Goal: Task Accomplishment & Management: Manage account settings

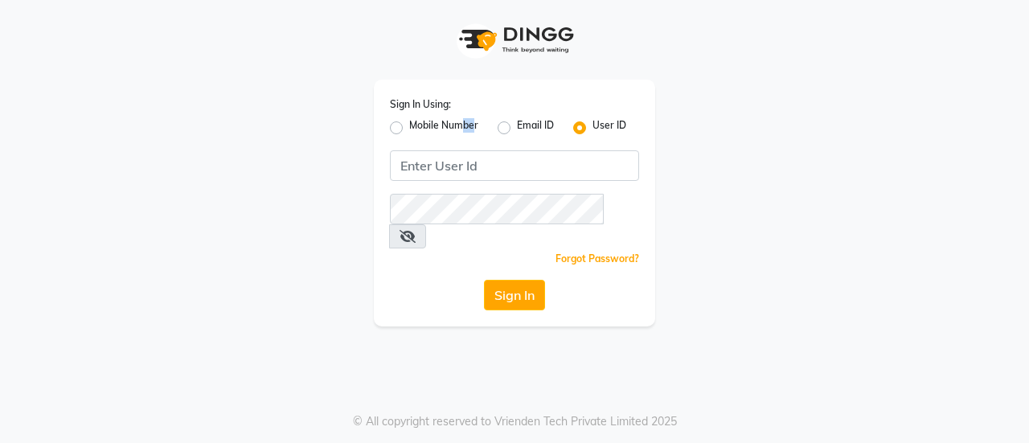
drag, startPoint x: 473, startPoint y: 137, endPoint x: 460, endPoint y: 129, distance: 14.8
click at [460, 129] on label "Mobile Number" at bounding box center [443, 127] width 69 height 19
click at [420, 129] on input "Mobile Number" at bounding box center [414, 123] width 10 height 10
radio input "true"
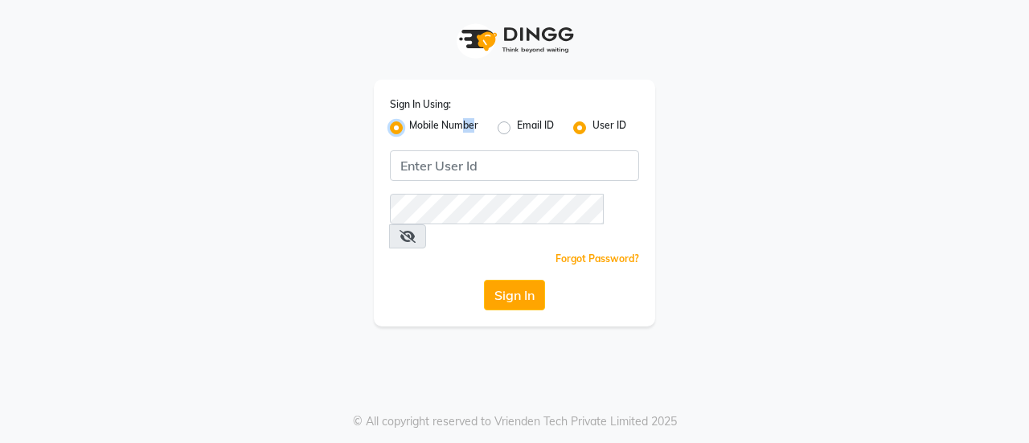
radio input "false"
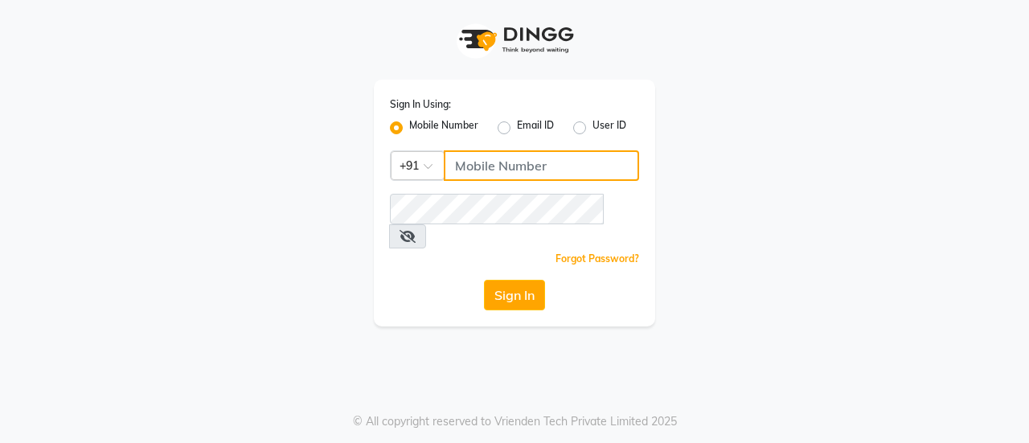
click at [513, 160] on input "Username" at bounding box center [541, 165] width 195 height 31
type input "9"
type input "8356090685"
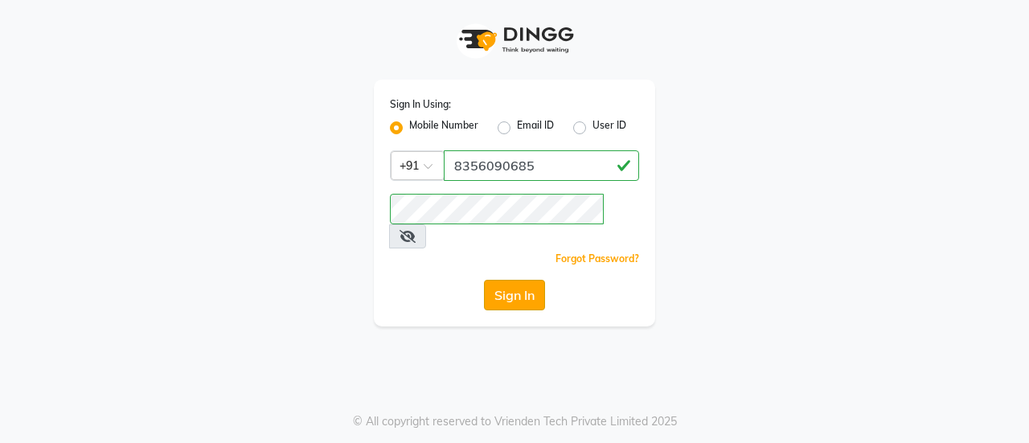
click at [497, 280] on button "Sign In" at bounding box center [514, 295] width 61 height 31
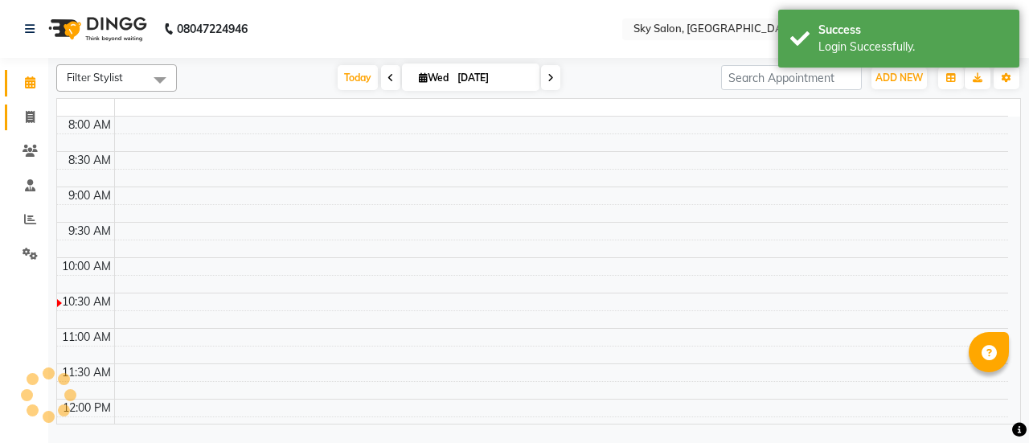
click at [29, 125] on span at bounding box center [30, 117] width 28 height 18
select select "en"
select select "service"
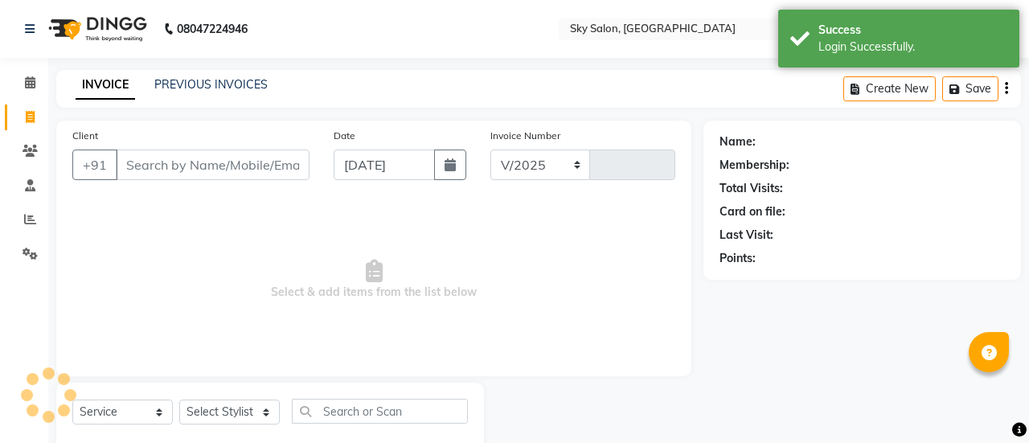
select select "3537"
type input "12660"
click at [251, 163] on input "Client" at bounding box center [213, 164] width 194 height 31
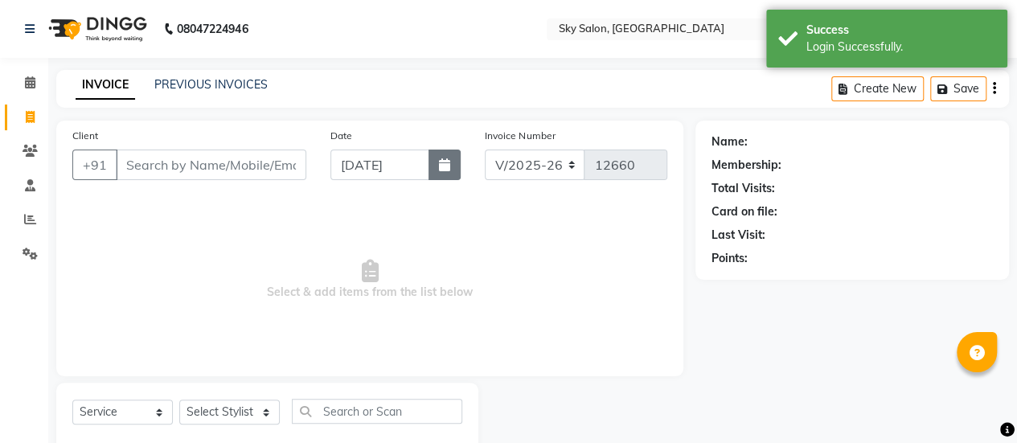
click at [435, 155] on button "button" at bounding box center [444, 164] width 32 height 31
select select "9"
select select "2025"
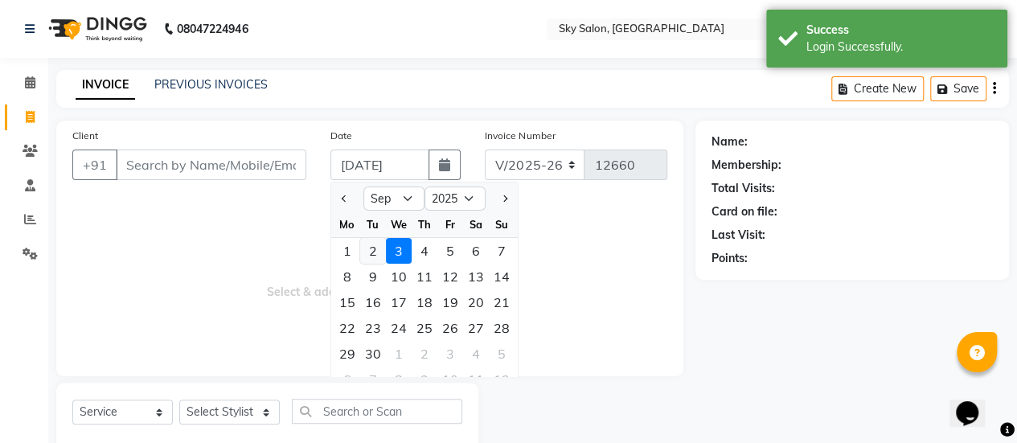
click at [374, 245] on div "2" at bounding box center [373, 251] width 26 height 26
type input "02-09-2025"
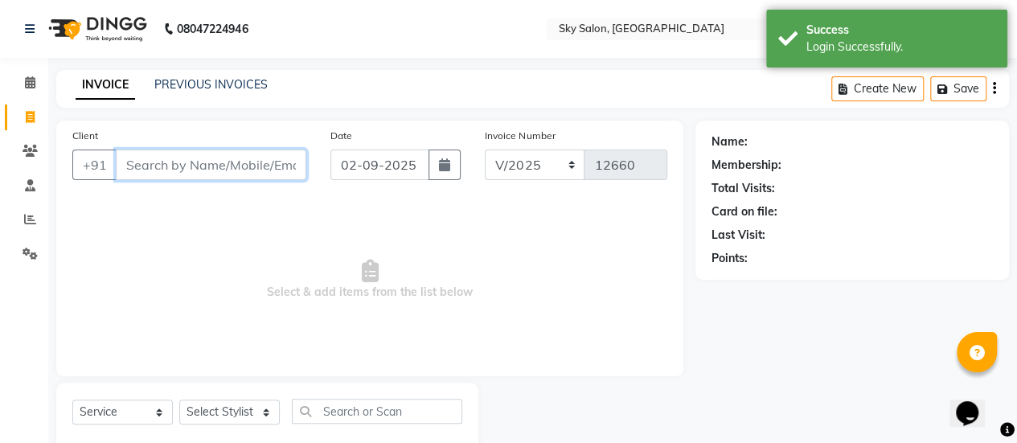
click at [199, 153] on input "Client" at bounding box center [211, 164] width 190 height 31
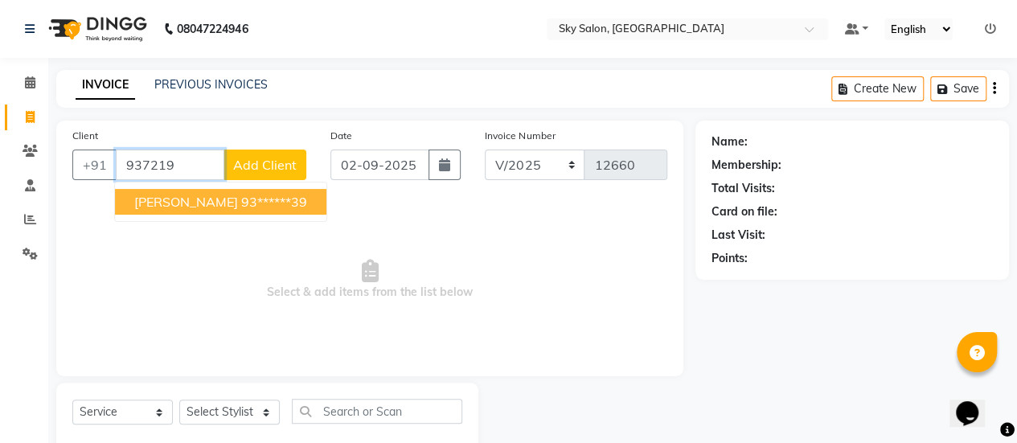
click at [202, 194] on span "[PERSON_NAME]" at bounding box center [186, 202] width 104 height 16
type input "93******39"
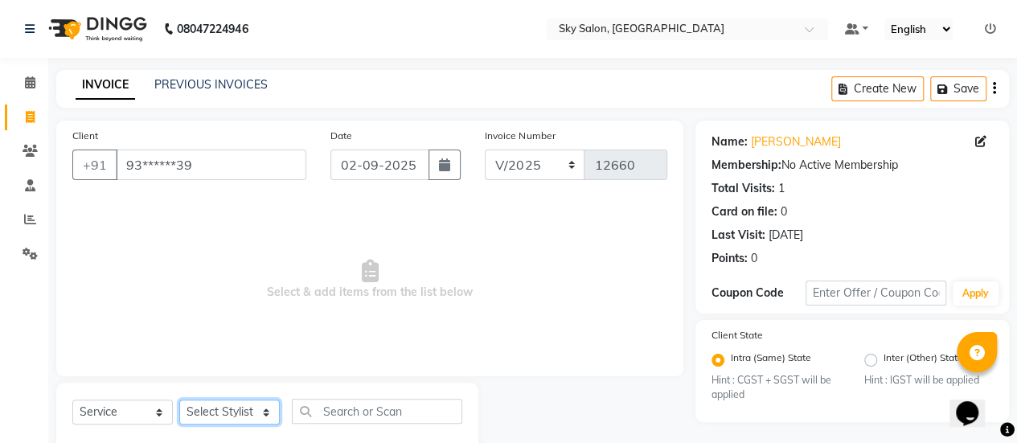
click at [239, 411] on select "Select Stylist afreen [PERSON_NAME] saha [PERSON_NAME] [PERSON_NAME] [PERSON_NA…" at bounding box center [229, 411] width 100 height 25
select select "20908"
click at [179, 399] on select "Select Stylist afreen [PERSON_NAME] saha [PERSON_NAME] [PERSON_NAME] [PERSON_NA…" at bounding box center [229, 411] width 100 height 25
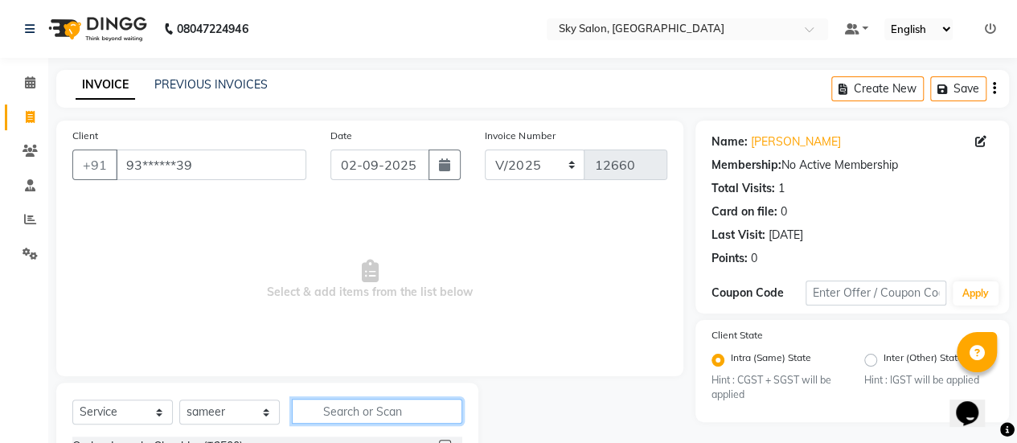
click at [331, 401] on input "text" at bounding box center [377, 411] width 170 height 25
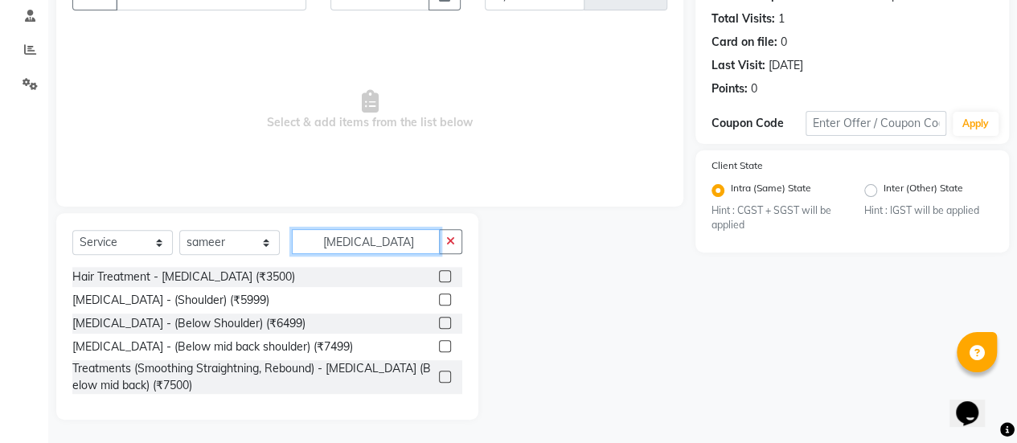
type input "[MEDICAL_DATA]"
click at [448, 317] on label at bounding box center [445, 323] width 12 height 12
click at [448, 318] on input "checkbox" at bounding box center [444, 323] width 10 height 10
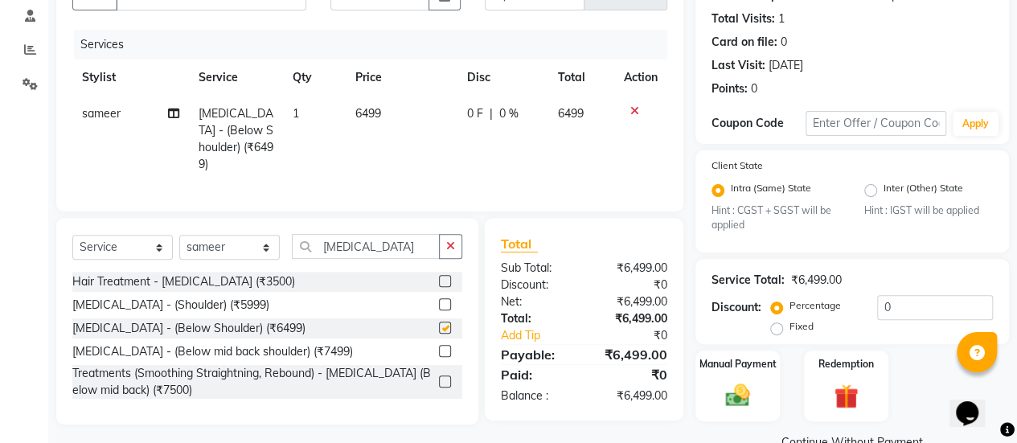
checkbox input "false"
click at [912, 312] on input "0" at bounding box center [935, 307] width 116 height 25
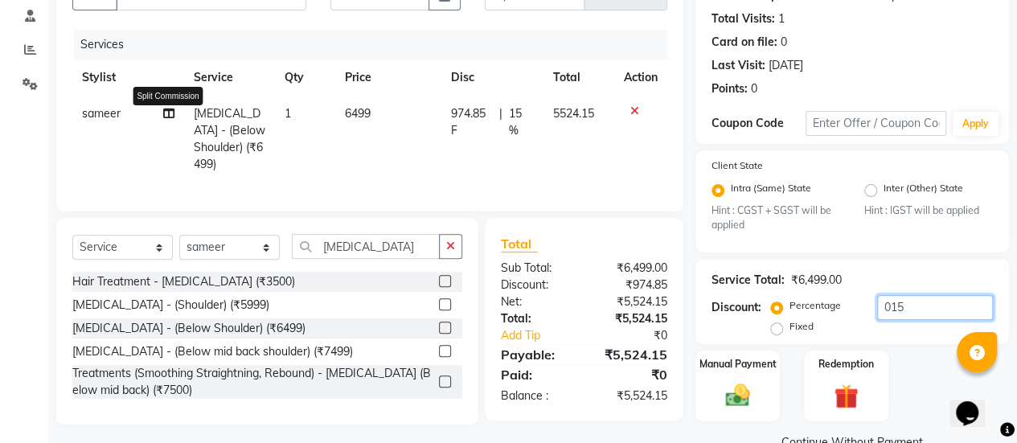
type input "015"
click at [169, 115] on icon at bounding box center [168, 113] width 11 height 11
select select "20908"
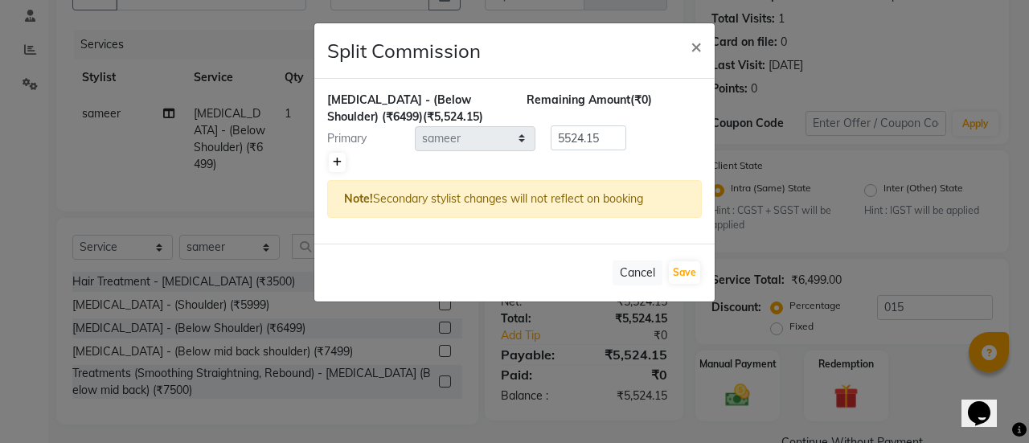
click at [336, 153] on link at bounding box center [337, 162] width 17 height 19
type input "2762.07"
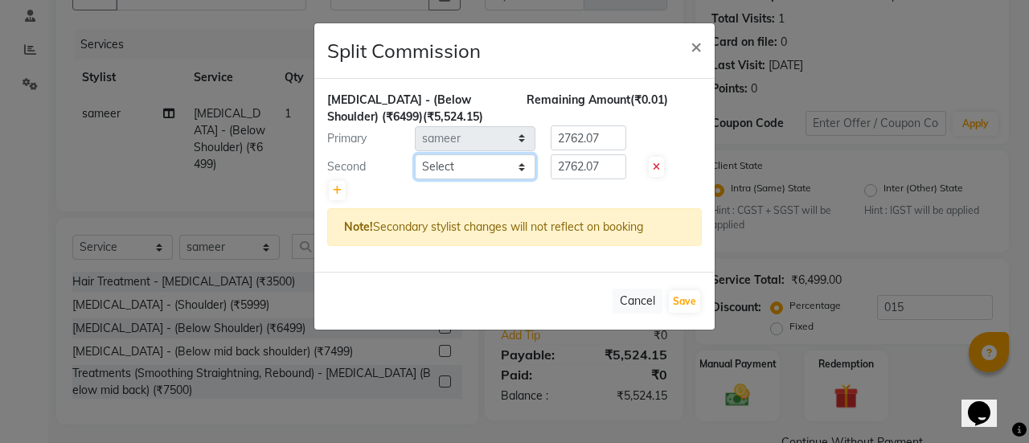
click at [451, 171] on select "Select afreen [PERSON_NAME] saha [PERSON_NAME] [PERSON_NAME] [PERSON_NAME] bhar…" at bounding box center [475, 166] width 121 height 25
select select "43486"
click at [415, 154] on select "Select afreen [PERSON_NAME] saha [PERSON_NAME] [PERSON_NAME] [PERSON_NAME] bhar…" at bounding box center [475, 166] width 121 height 25
click at [691, 306] on button "Save" at bounding box center [684, 301] width 31 height 23
select select "Select"
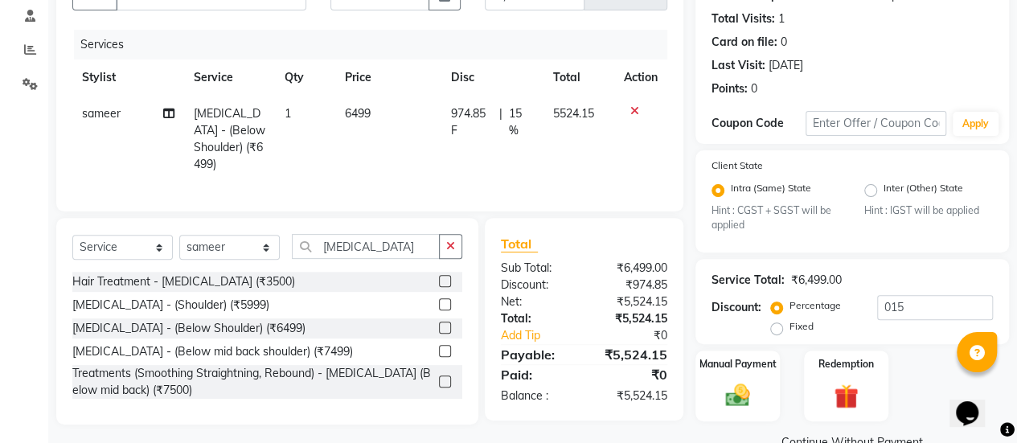
scroll to position [204, 0]
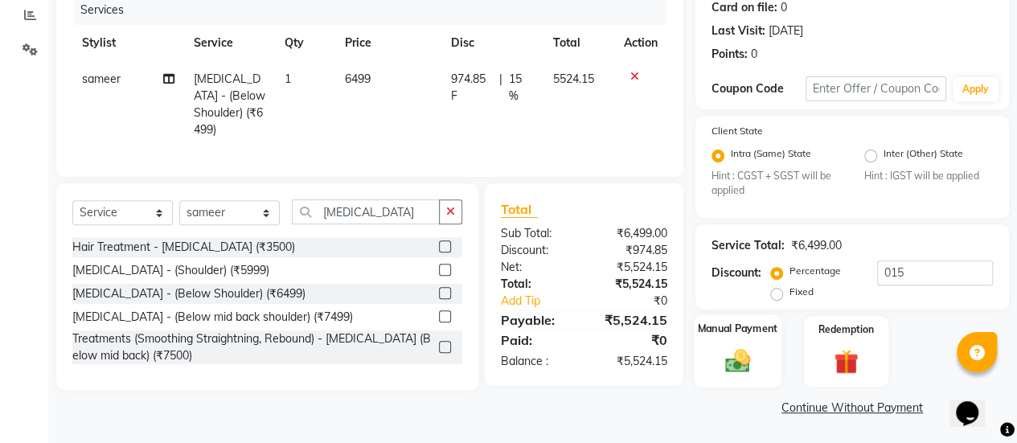
click at [717, 356] on img at bounding box center [737, 360] width 41 height 29
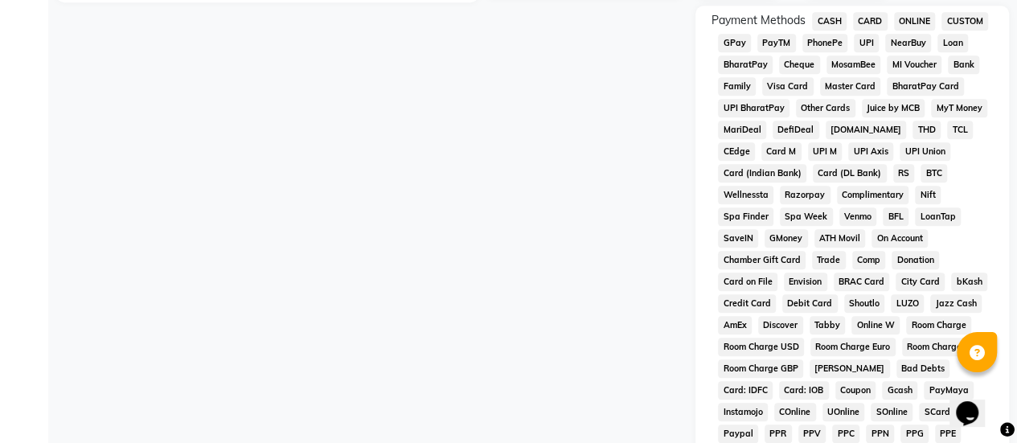
scroll to position [591, 0]
click at [734, 49] on span "GPay" at bounding box center [734, 44] width 33 height 18
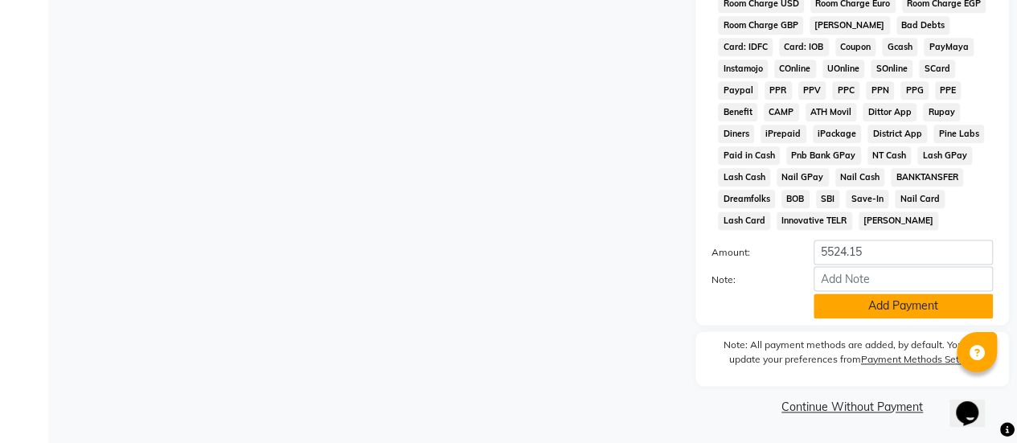
click at [845, 318] on button "Add Payment" at bounding box center [902, 305] width 179 height 25
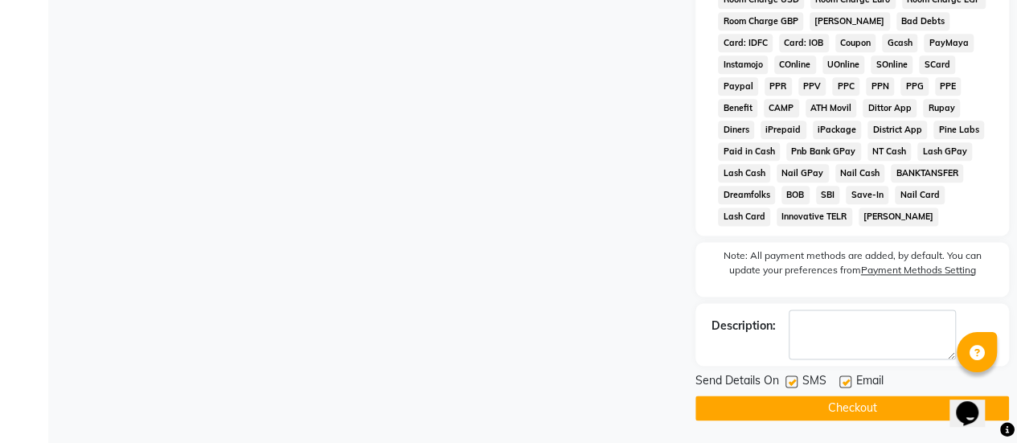
click at [788, 382] on label at bounding box center [791, 381] width 12 height 12
click at [788, 382] on input "checkbox" at bounding box center [790, 382] width 10 height 10
checkbox input "false"
click at [784, 408] on button "Checkout" at bounding box center [851, 407] width 313 height 25
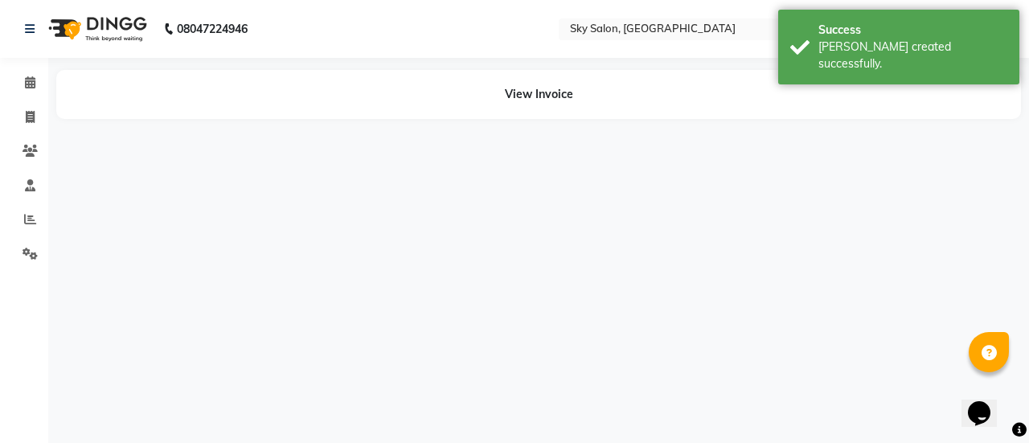
select select "20908"
select select "43486"
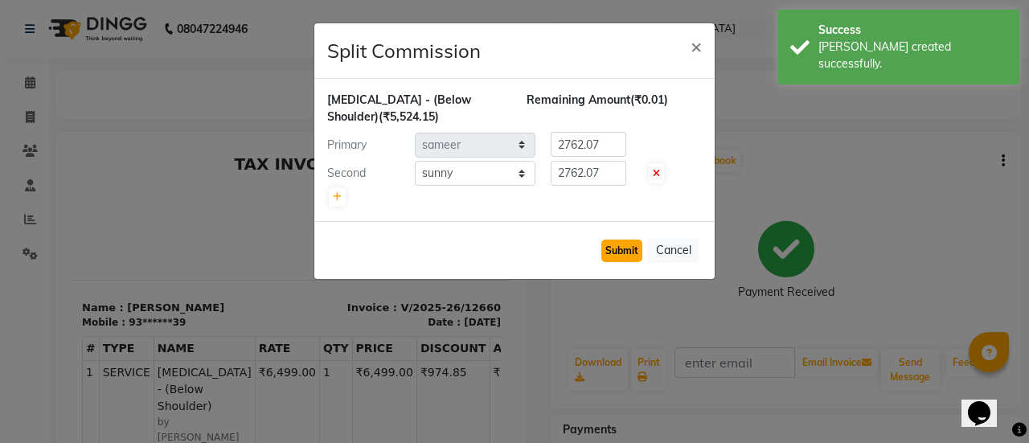
click at [617, 248] on button "Submit" at bounding box center [621, 250] width 41 height 23
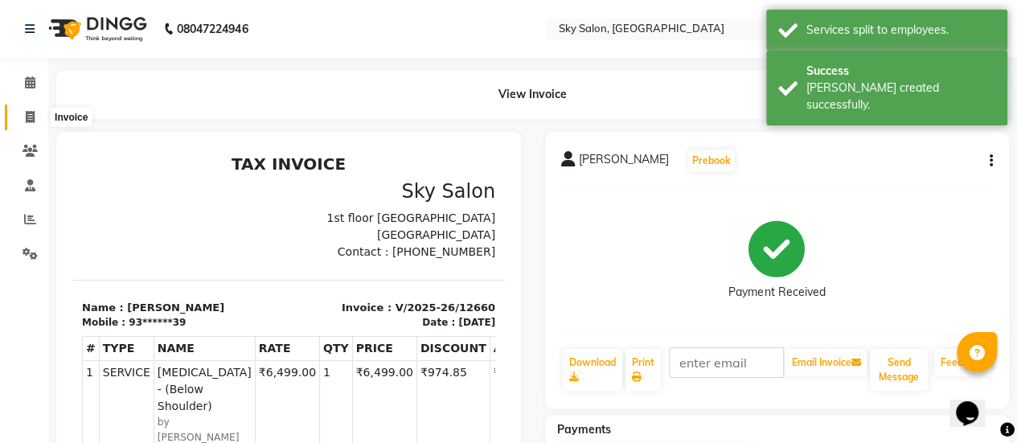
click at [24, 117] on span at bounding box center [30, 117] width 28 height 18
select select "service"
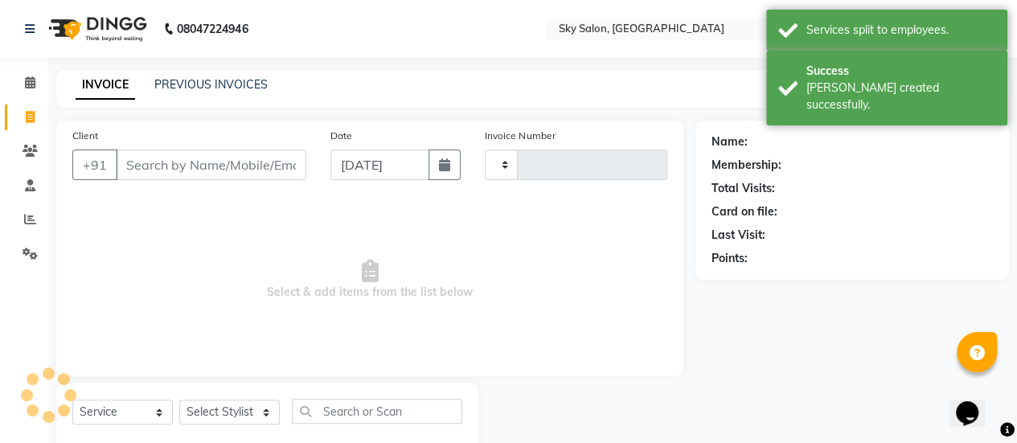
type input "12661"
select select "3537"
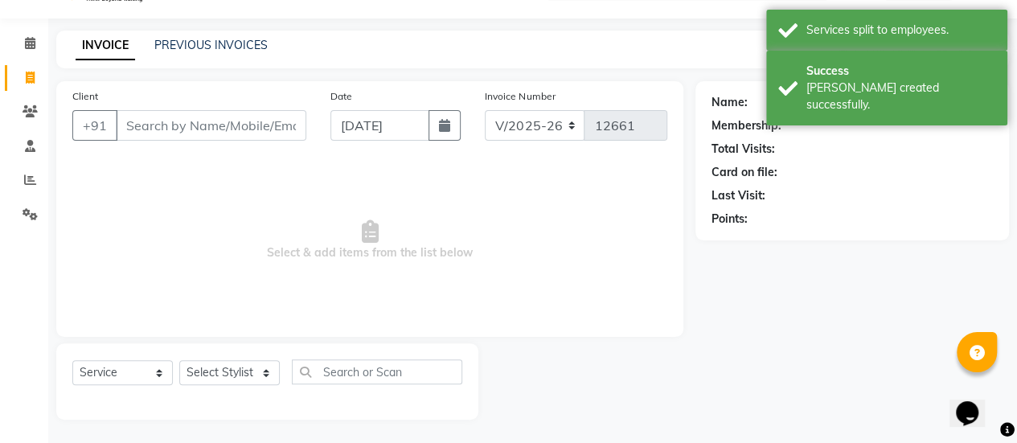
click at [272, 126] on input "Client" at bounding box center [211, 125] width 190 height 31
click at [450, 132] on button "button" at bounding box center [444, 125] width 32 height 31
select select "9"
select select "2025"
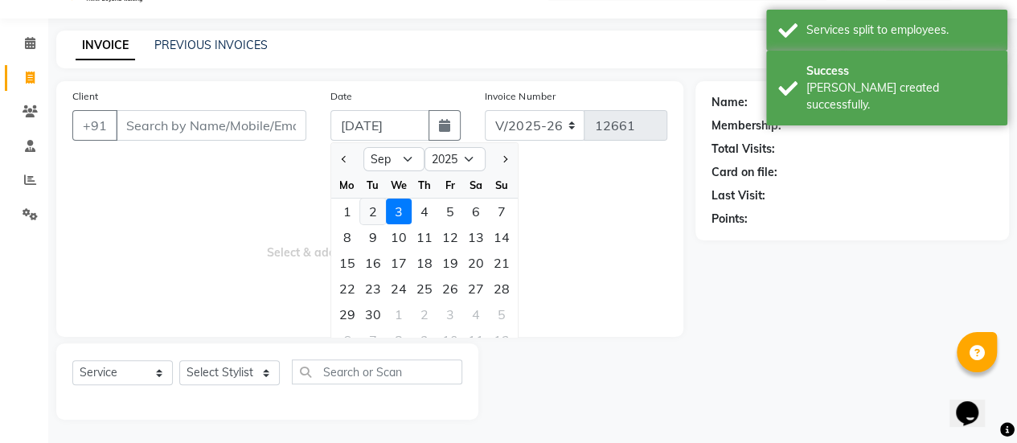
click at [372, 215] on div "2" at bounding box center [373, 212] width 26 height 26
type input "02-09-2025"
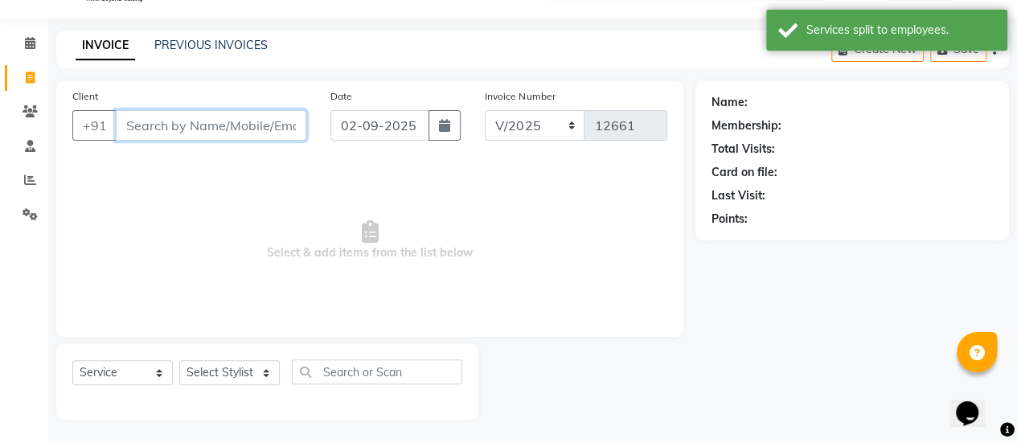
click at [235, 125] on input "Client" at bounding box center [211, 125] width 190 height 31
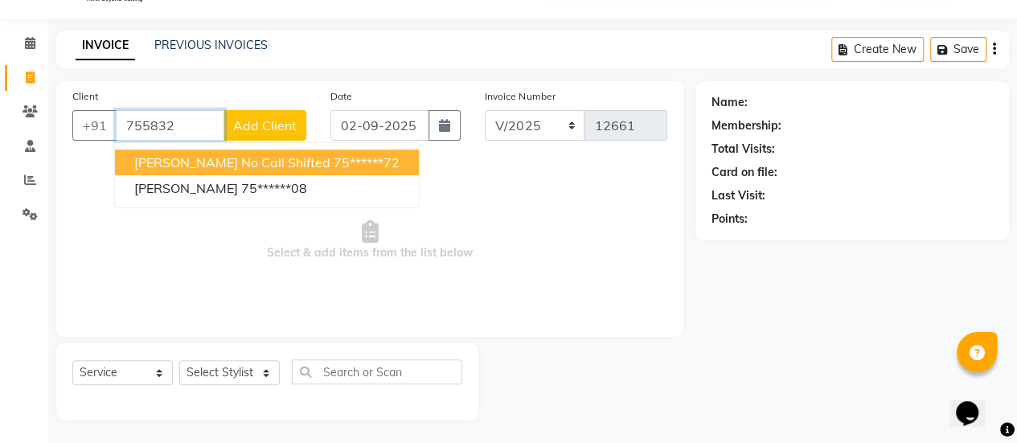
click at [193, 160] on span "[PERSON_NAME] no call shifted" at bounding box center [232, 162] width 196 height 16
type input "75******72"
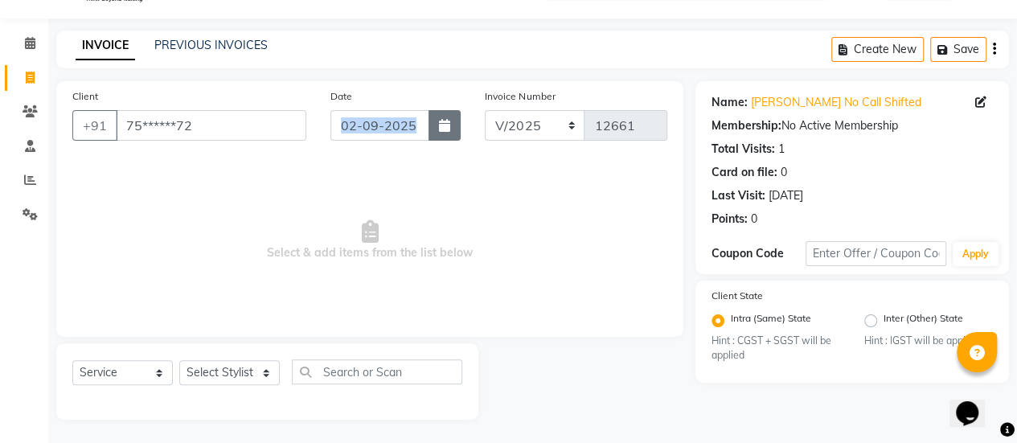
drag, startPoint x: 448, startPoint y: 108, endPoint x: 448, endPoint y: 121, distance: 13.7
click at [448, 121] on div "Date [DATE]" at bounding box center [395, 121] width 155 height 66
click at [263, 223] on span "Select & add items from the list below" at bounding box center [369, 240] width 595 height 161
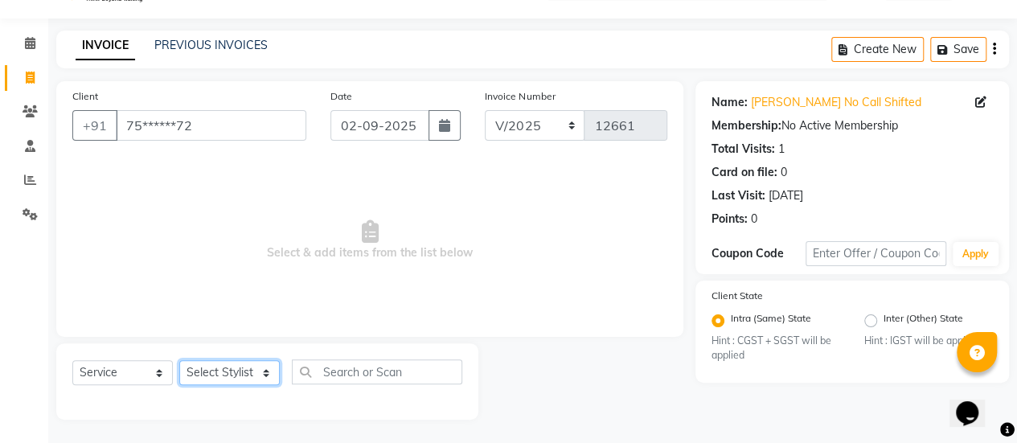
click at [242, 374] on select "Select Stylist afreen [PERSON_NAME] saha [PERSON_NAME] [PERSON_NAME] [PERSON_NA…" at bounding box center [229, 372] width 100 height 25
select select "43486"
click at [179, 360] on select "Select Stylist afreen [PERSON_NAME] saha [PERSON_NAME] [PERSON_NAME] [PERSON_NA…" at bounding box center [229, 372] width 100 height 25
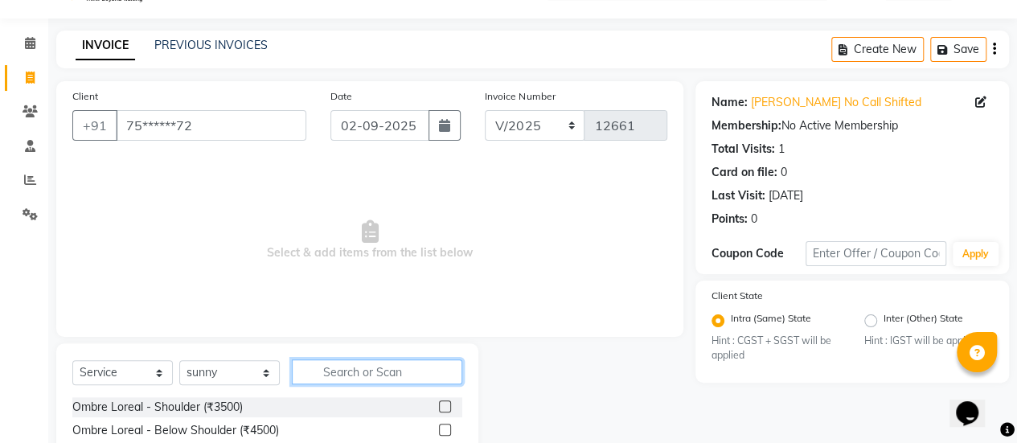
click at [387, 364] on input "text" at bounding box center [377, 371] width 170 height 25
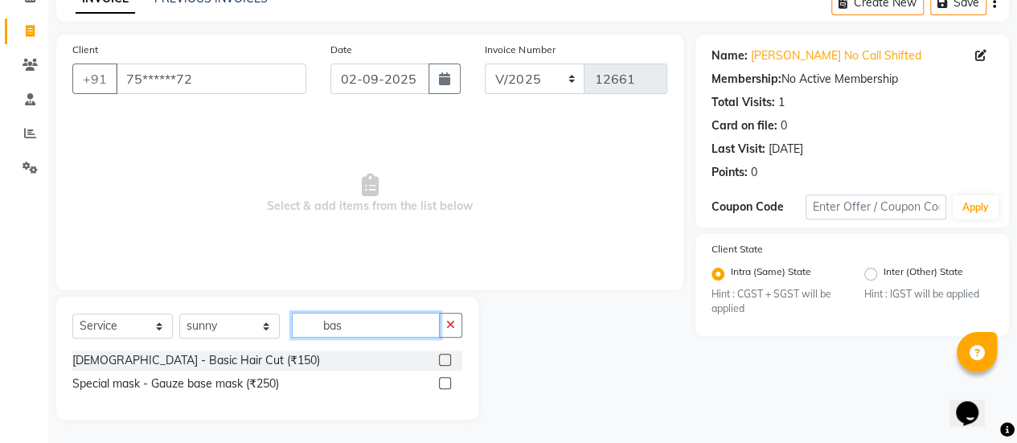
type input "bas"
click at [442, 358] on label at bounding box center [445, 360] width 12 height 12
click at [442, 358] on input "checkbox" at bounding box center [444, 360] width 10 height 10
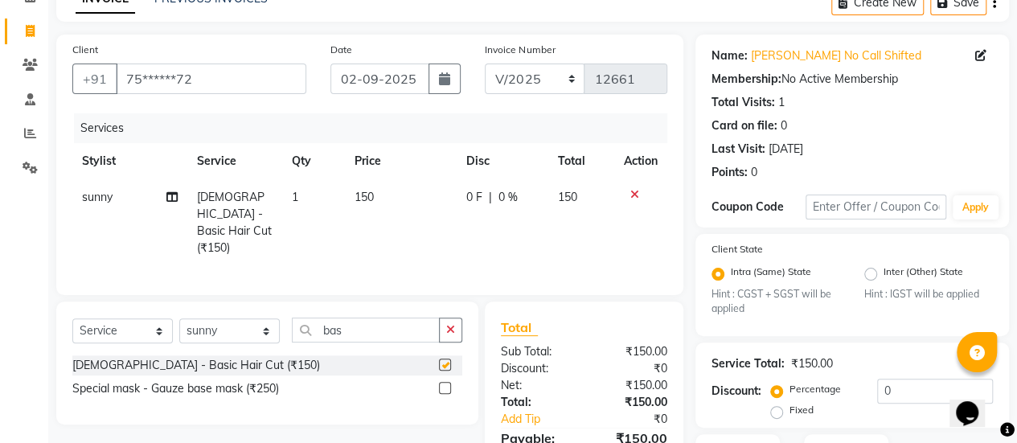
scroll to position [204, 0]
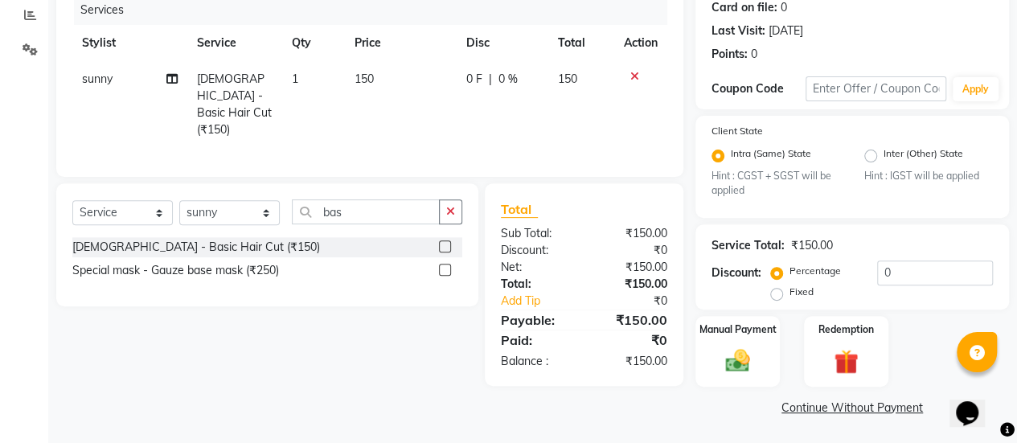
checkbox input "false"
click at [689, 362] on div "Manual Payment Redemption" at bounding box center [852, 351] width 338 height 70
click at [727, 368] on img at bounding box center [737, 360] width 41 height 29
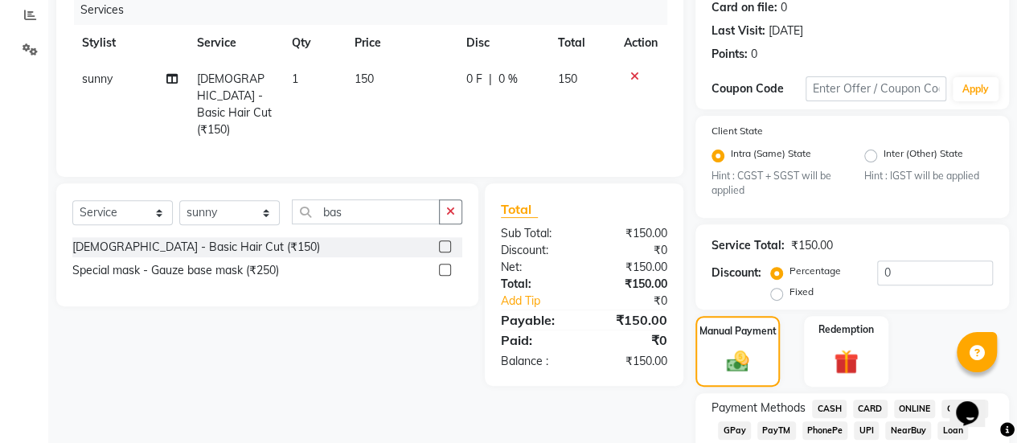
click at [821, 405] on span "CASH" at bounding box center [829, 408] width 35 height 18
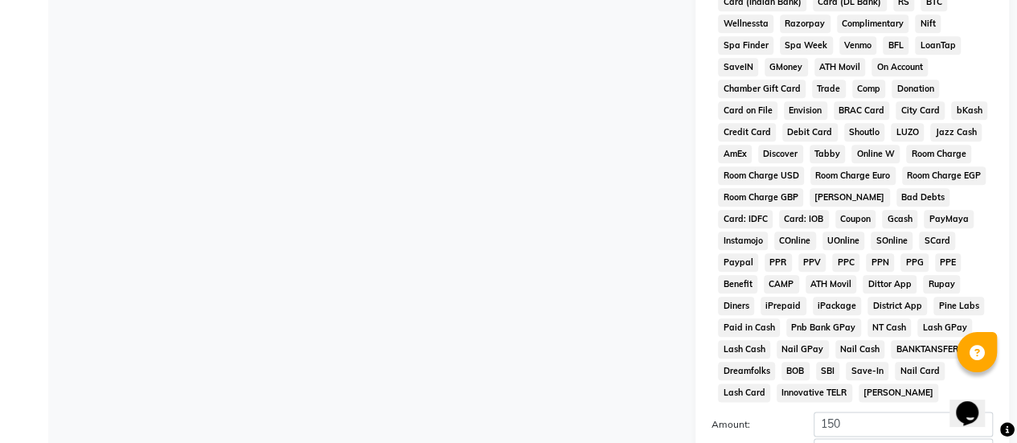
scroll to position [939, 0]
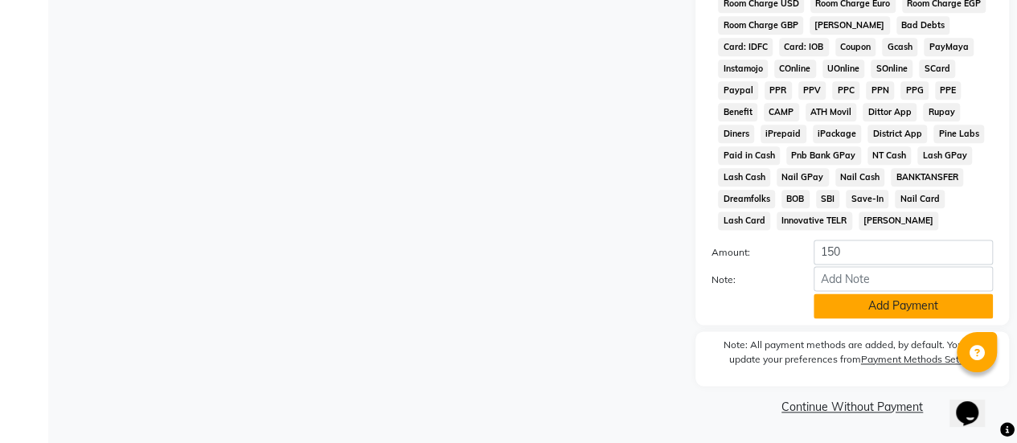
click at [858, 312] on button "Add Payment" at bounding box center [902, 305] width 179 height 25
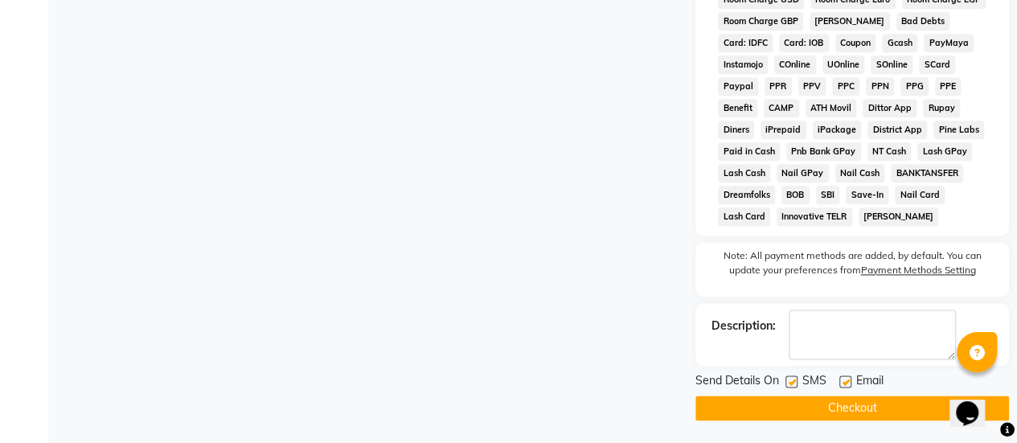
click at [792, 383] on label at bounding box center [791, 381] width 12 height 12
click at [792, 383] on input "checkbox" at bounding box center [790, 382] width 10 height 10
checkbox input "false"
click at [768, 415] on button "Checkout" at bounding box center [851, 407] width 313 height 25
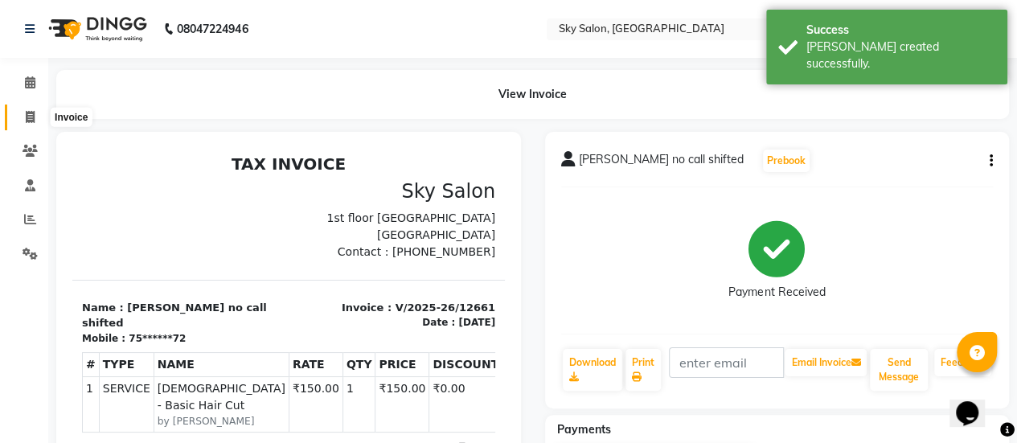
click at [35, 125] on span at bounding box center [30, 117] width 28 height 18
select select "service"
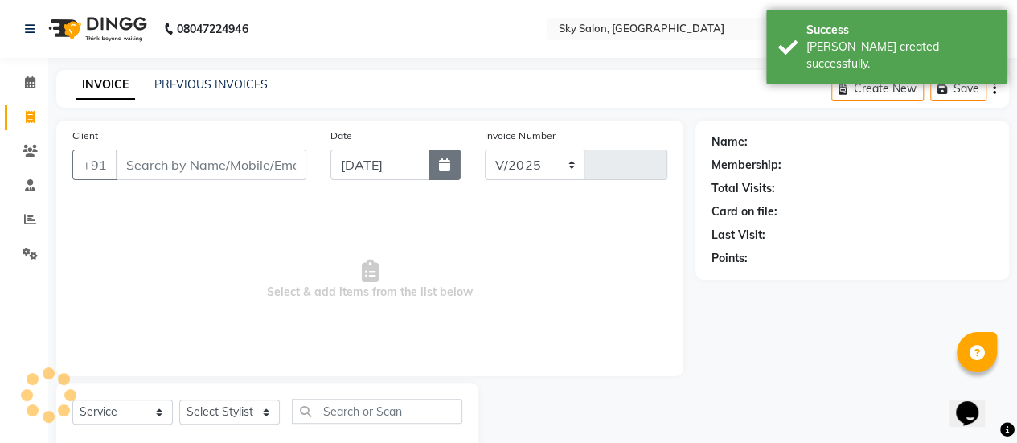
select select "3537"
type input "12662"
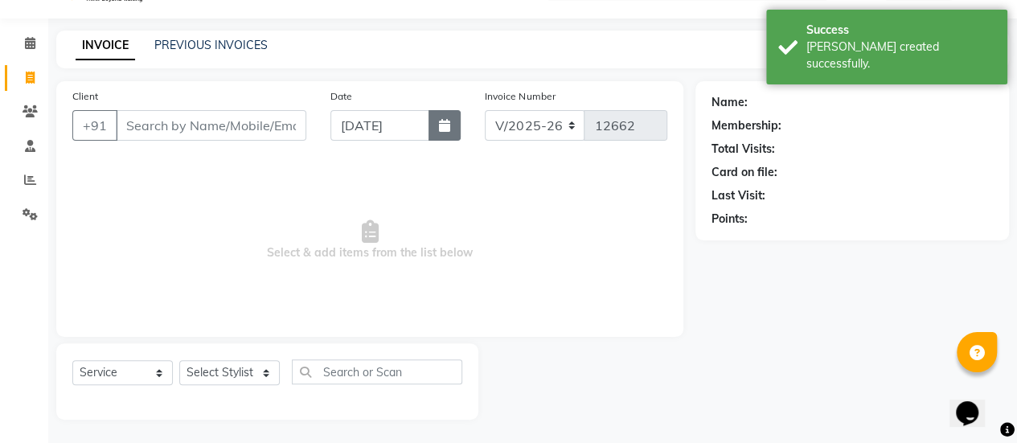
click at [450, 125] on button "button" at bounding box center [444, 125] width 32 height 31
select select "9"
select select "2025"
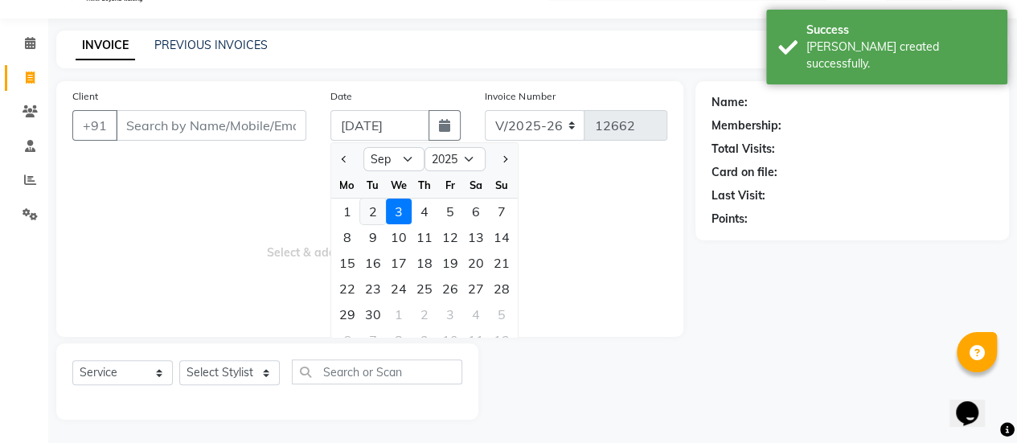
click at [365, 201] on div "2" at bounding box center [373, 212] width 26 height 26
type input "02-09-2025"
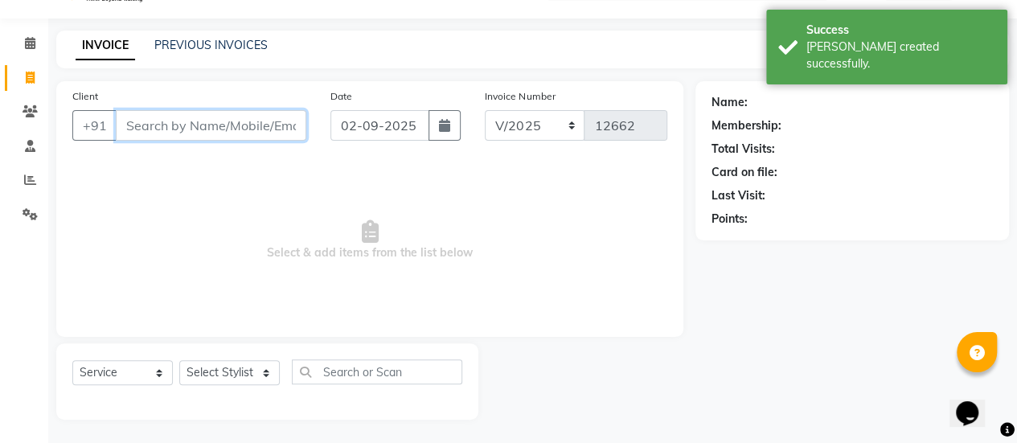
click at [193, 117] on input "Client" at bounding box center [211, 125] width 190 height 31
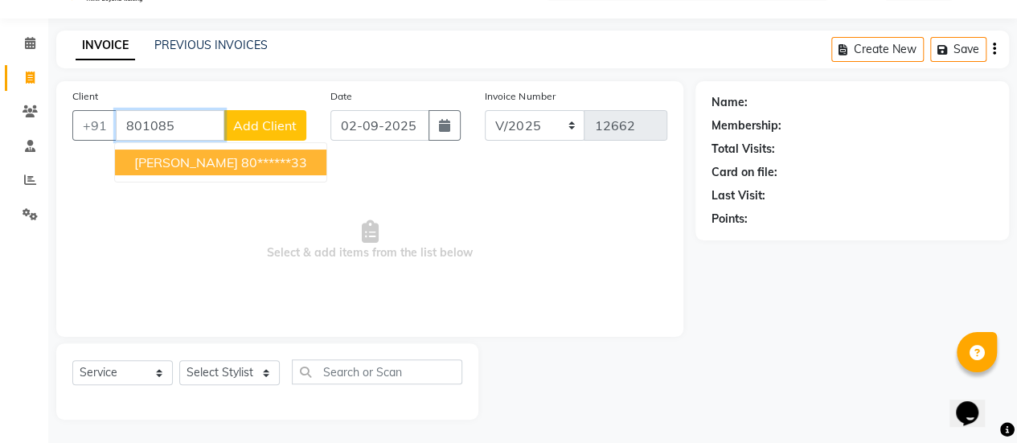
click at [170, 168] on span "[PERSON_NAME]" at bounding box center [186, 162] width 104 height 16
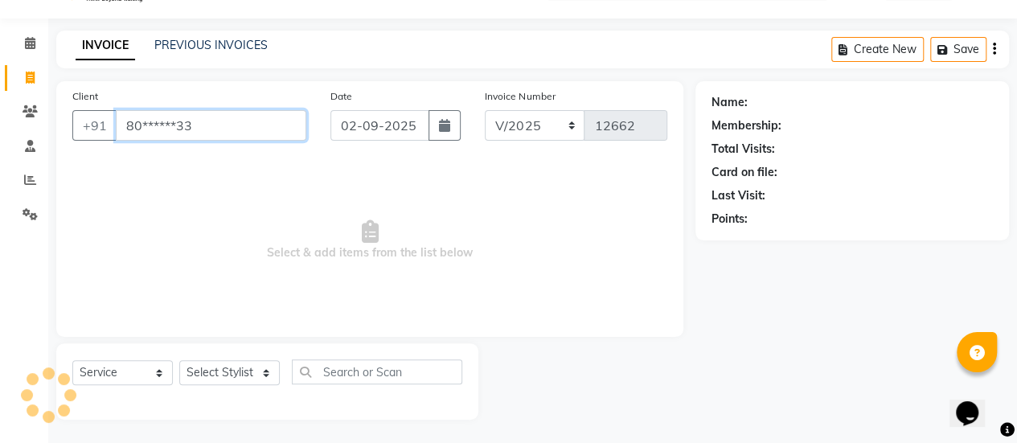
type input "80******33"
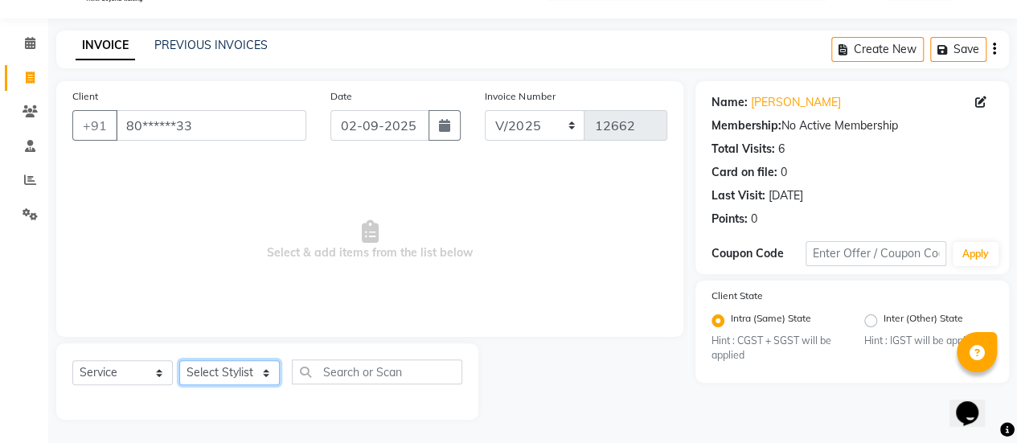
drag, startPoint x: 231, startPoint y: 377, endPoint x: 228, endPoint y: 171, distance: 205.8
click at [228, 171] on div "Client +91 80******33 Date [DATE] Invoice Number V/2025 V/[PHONE_NUMBER] Select…" at bounding box center [369, 250] width 651 height 338
select select "57500"
click at [179, 360] on select "Select Stylist afreen [PERSON_NAME] saha [PERSON_NAME] [PERSON_NAME] [PERSON_NA…" at bounding box center [229, 372] width 100 height 25
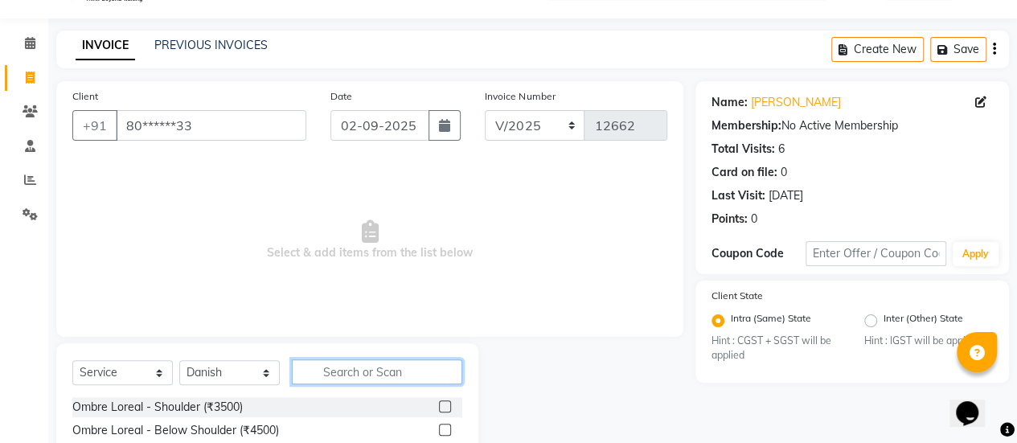
click at [356, 362] on input "text" at bounding box center [377, 371] width 170 height 25
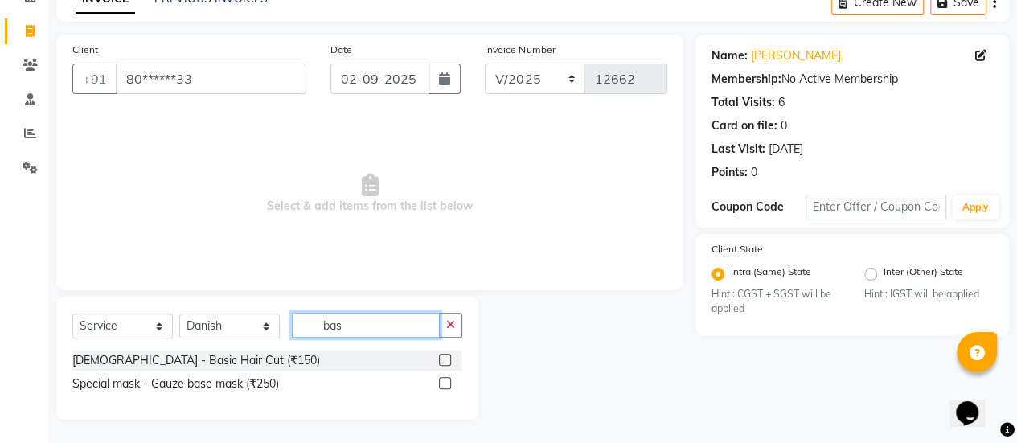
type input "bas"
click at [444, 358] on label at bounding box center [445, 360] width 12 height 12
click at [444, 358] on input "checkbox" at bounding box center [444, 360] width 10 height 10
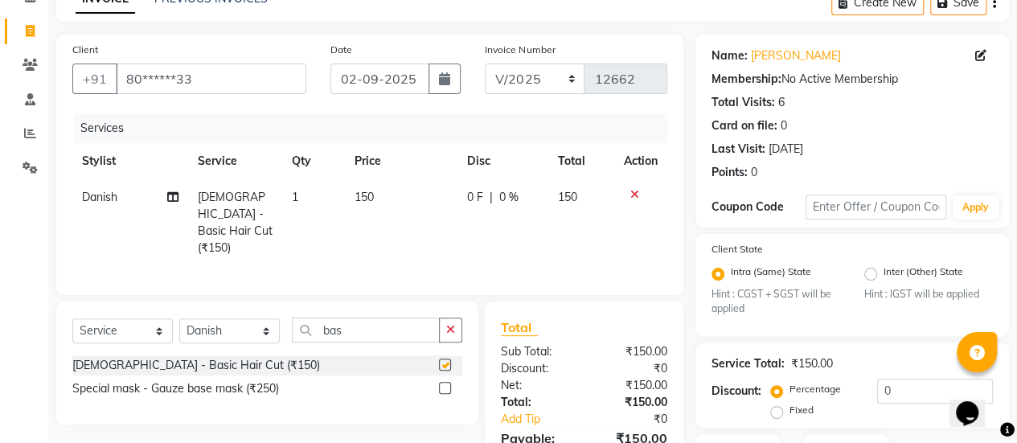
scroll to position [204, 0]
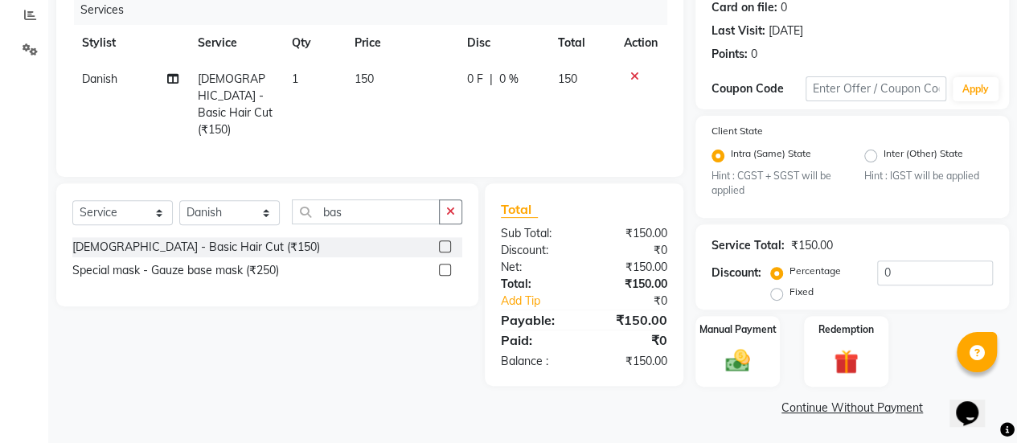
checkbox input "false"
click at [686, 367] on div "Manual Payment Redemption" at bounding box center [852, 351] width 338 height 70
click at [710, 370] on div "Manual Payment" at bounding box center [738, 351] width 88 height 73
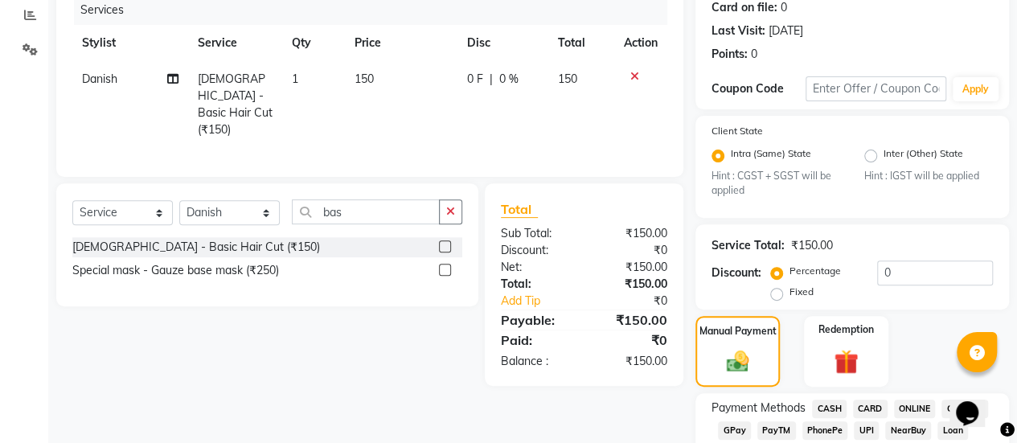
click at [733, 431] on span "GPay" at bounding box center [734, 430] width 33 height 18
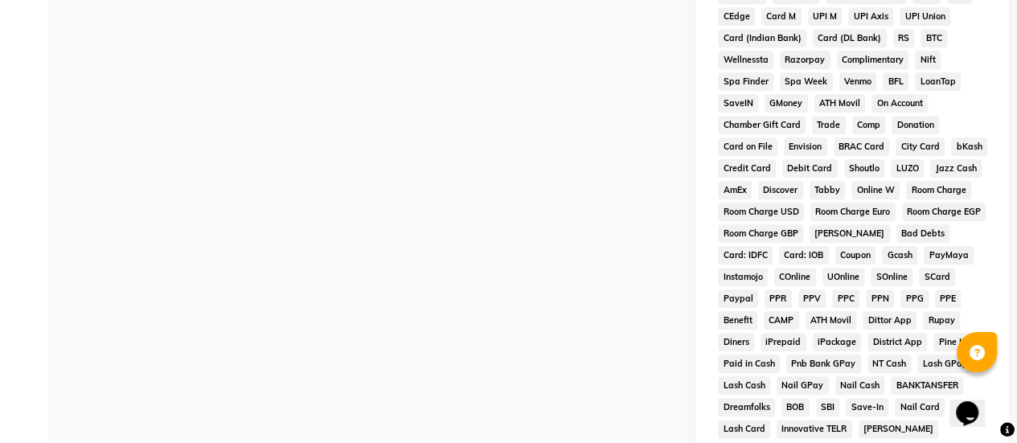
scroll to position [939, 0]
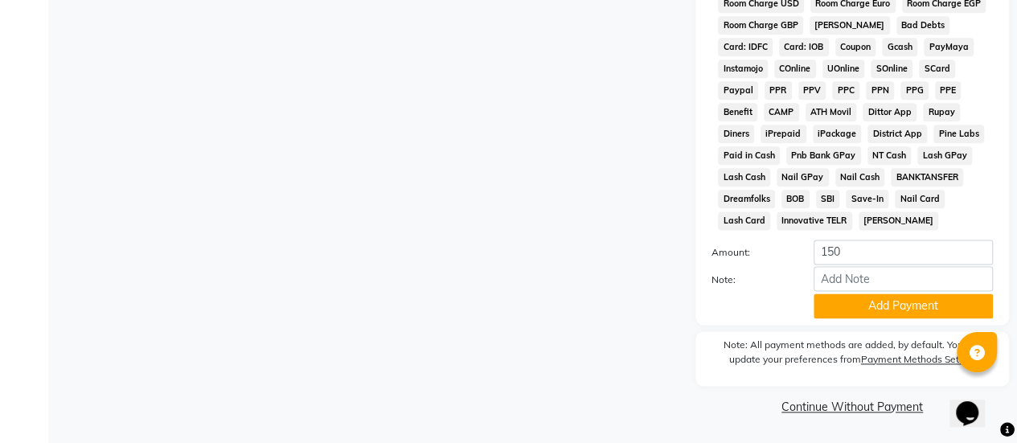
click at [874, 297] on button "Add Payment" at bounding box center [902, 305] width 179 height 25
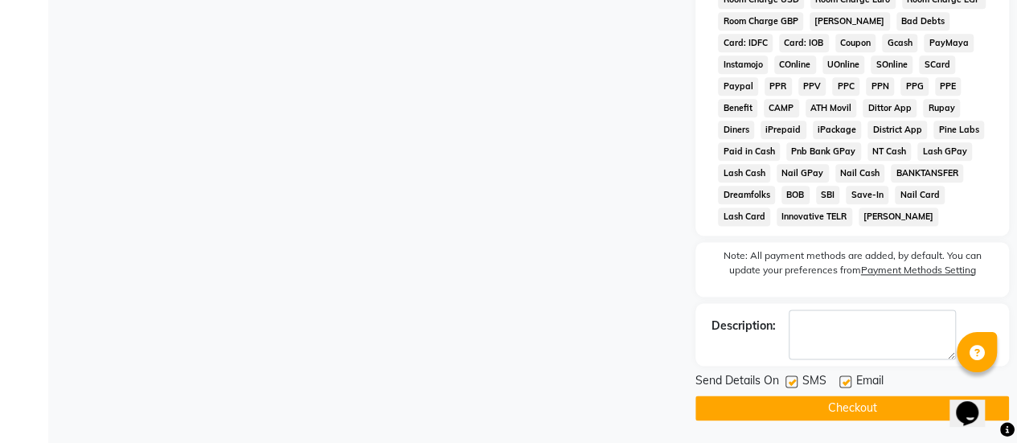
click at [793, 383] on label at bounding box center [791, 381] width 12 height 12
click at [793, 383] on input "checkbox" at bounding box center [790, 382] width 10 height 10
checkbox input "false"
click at [789, 417] on button "Checkout" at bounding box center [851, 407] width 313 height 25
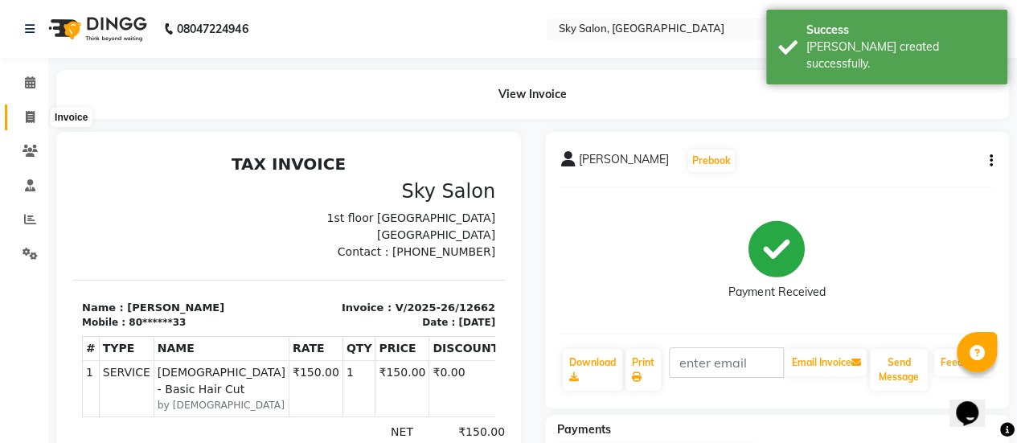
click at [24, 111] on span at bounding box center [30, 117] width 28 height 18
select select "service"
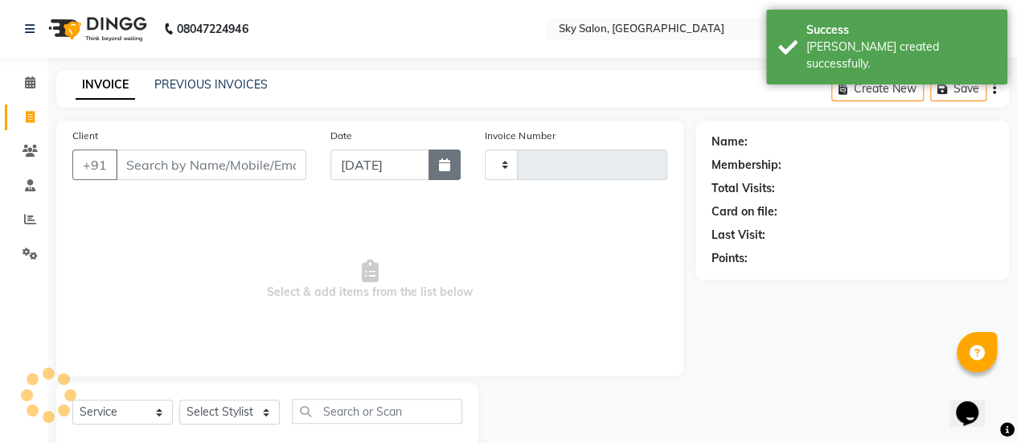
type input "12663"
select select "3537"
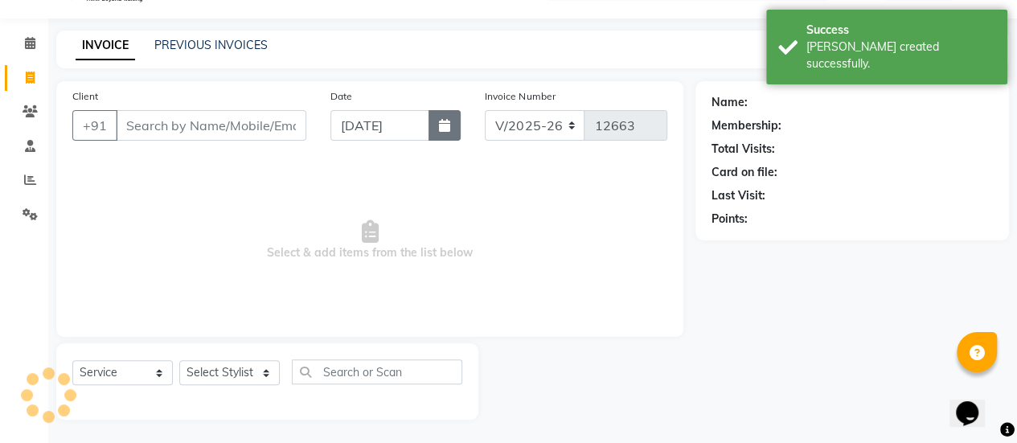
click at [446, 119] on icon "button" at bounding box center [444, 125] width 11 height 13
select select "9"
select select "2025"
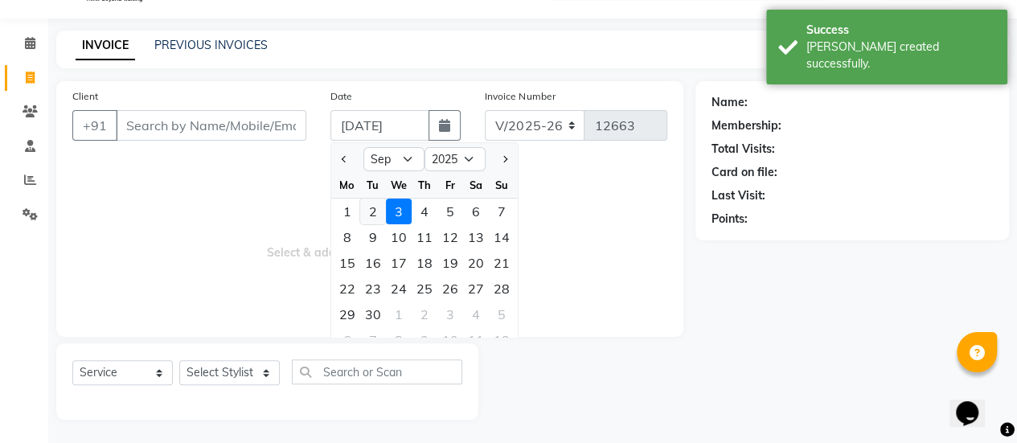
click at [369, 203] on div "2" at bounding box center [373, 212] width 26 height 26
type input "02-09-2025"
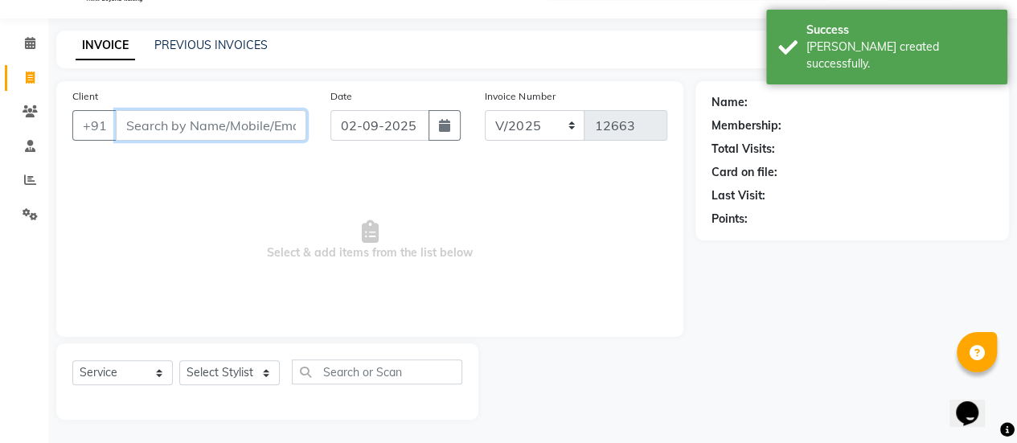
click at [250, 139] on input "Client" at bounding box center [211, 125] width 190 height 31
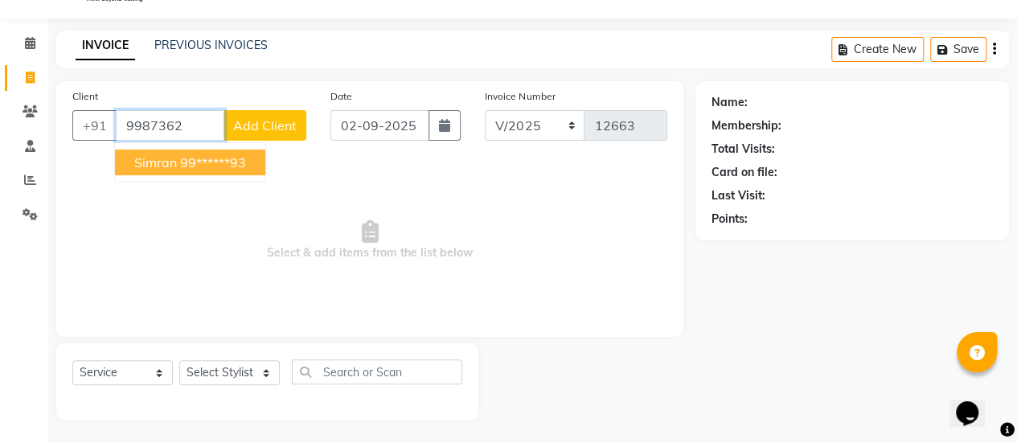
click at [215, 158] on ngb-highlight "99******93" at bounding box center [213, 162] width 66 height 16
type input "99******93"
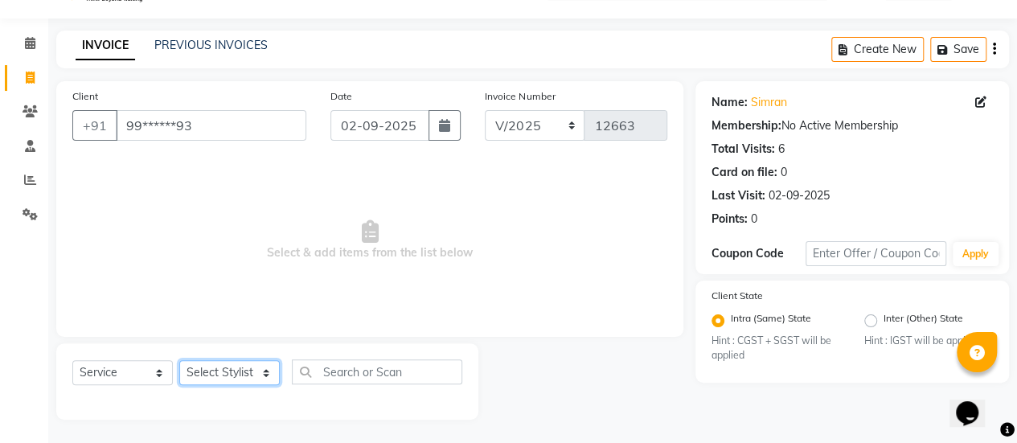
click at [264, 372] on select "Select Stylist afreen [PERSON_NAME] saha [PERSON_NAME] [PERSON_NAME] [PERSON_NA…" at bounding box center [229, 372] width 100 height 25
select select "57500"
click at [179, 360] on select "Select Stylist afreen [PERSON_NAME] saha [PERSON_NAME] [PERSON_NAME] [PERSON_NA…" at bounding box center [229, 372] width 100 height 25
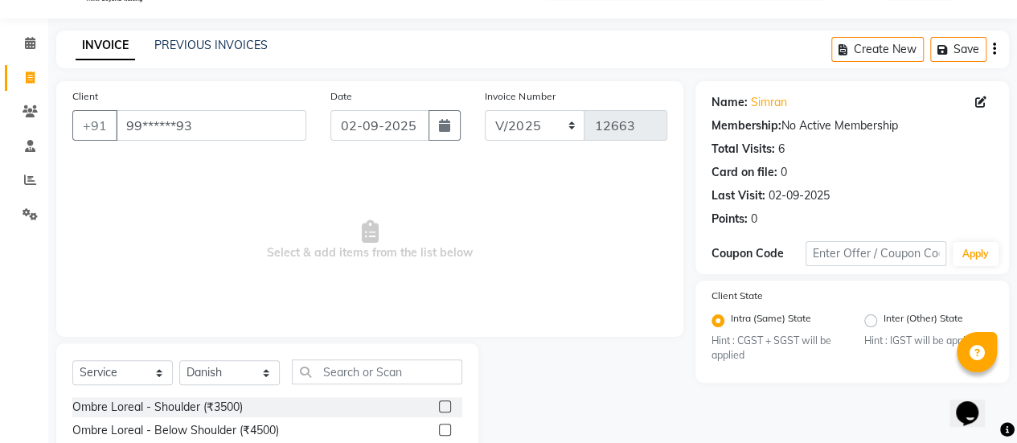
drag, startPoint x: 398, startPoint y: 384, endPoint x: 415, endPoint y: 368, distance: 23.3
click at [415, 368] on div "Select Service Product Membership Package Voucher Prepaid Gift Card Select Styl…" at bounding box center [267, 378] width 390 height 38
click at [415, 368] on input "text" at bounding box center [377, 371] width 170 height 25
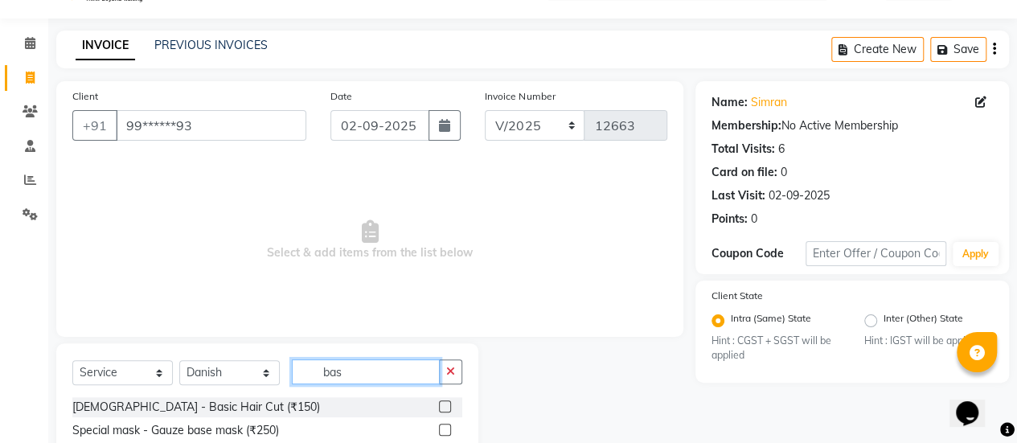
scroll to position [86, 0]
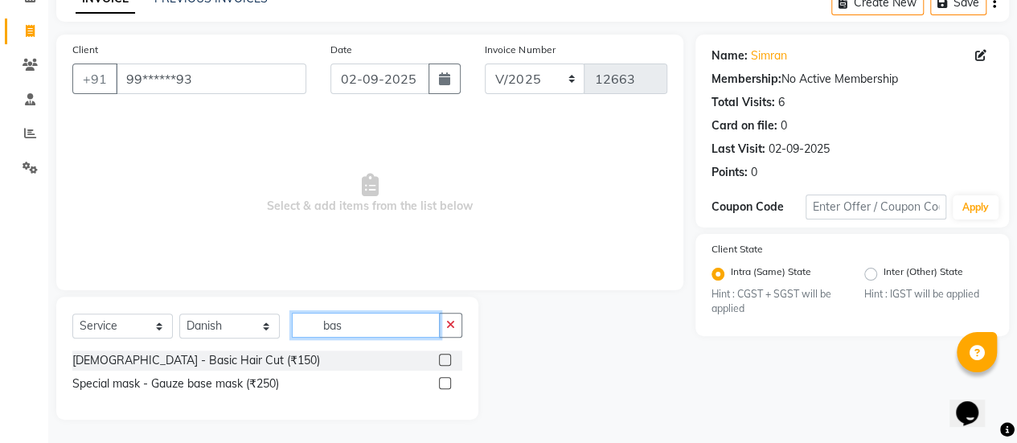
type input "bas"
click at [444, 360] on label at bounding box center [445, 360] width 12 height 12
click at [444, 360] on input "checkbox" at bounding box center [444, 360] width 10 height 10
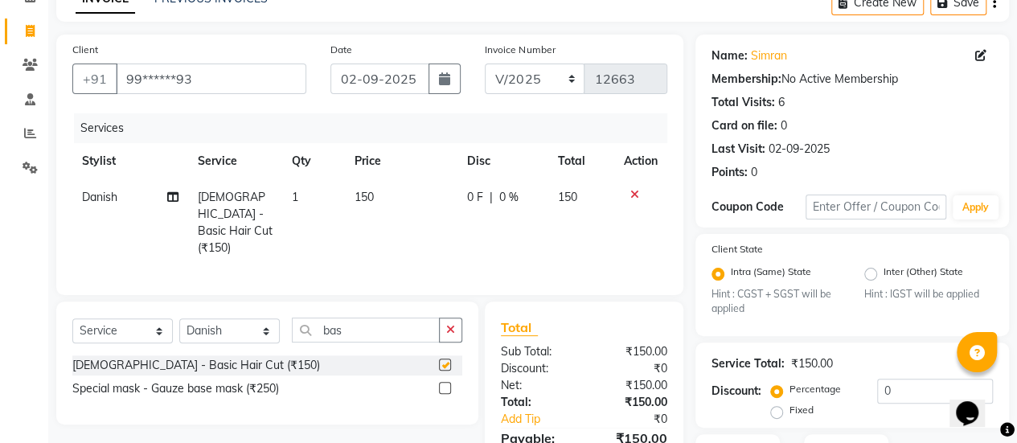
checkbox input "false"
click at [448, 331] on button "button" at bounding box center [450, 329] width 23 height 25
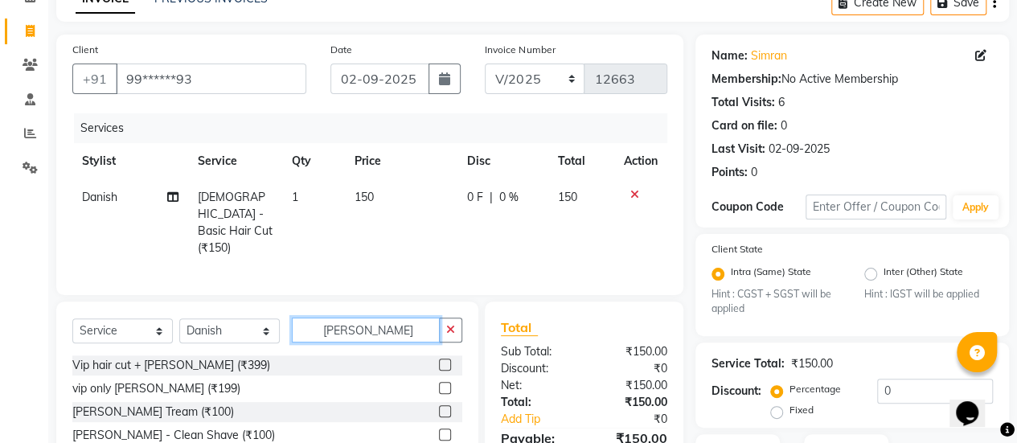
type input "[PERSON_NAME]"
click at [439, 406] on label at bounding box center [445, 411] width 12 height 12
click at [439, 407] on input "checkbox" at bounding box center [444, 412] width 10 height 10
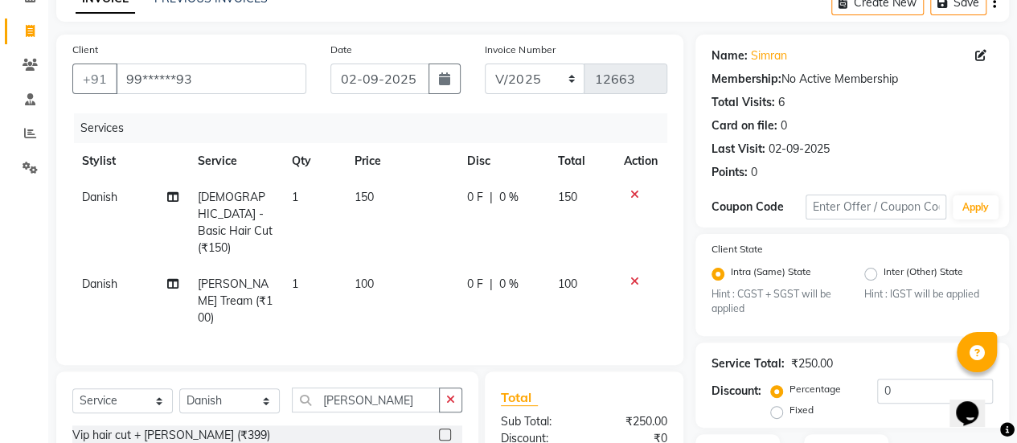
checkbox input "false"
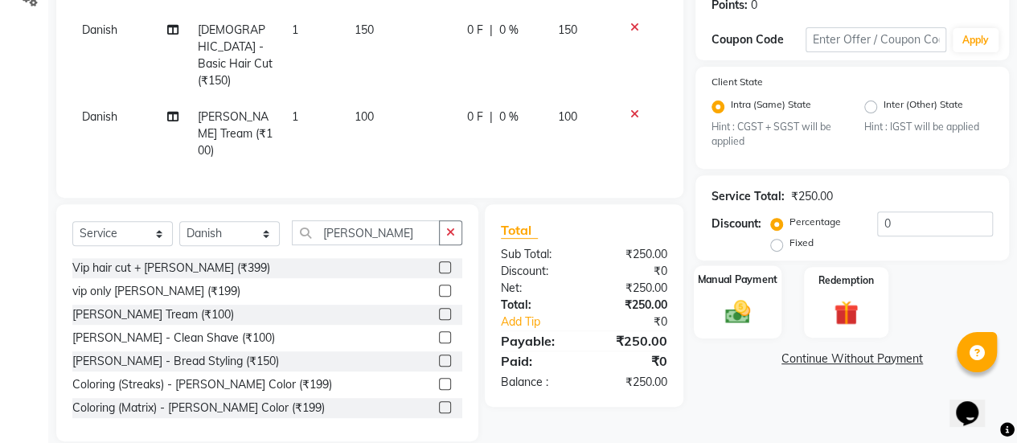
click at [733, 300] on img at bounding box center [737, 311] width 41 height 29
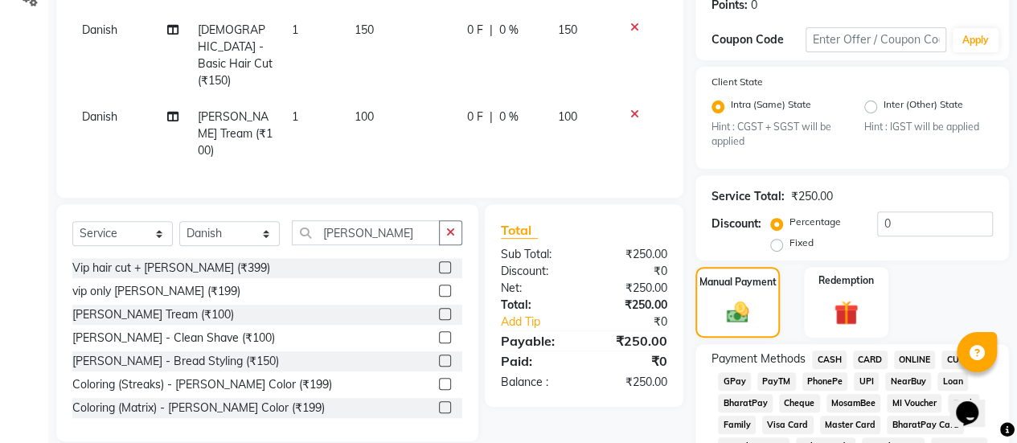
click at [736, 383] on span "GPay" at bounding box center [734, 381] width 33 height 18
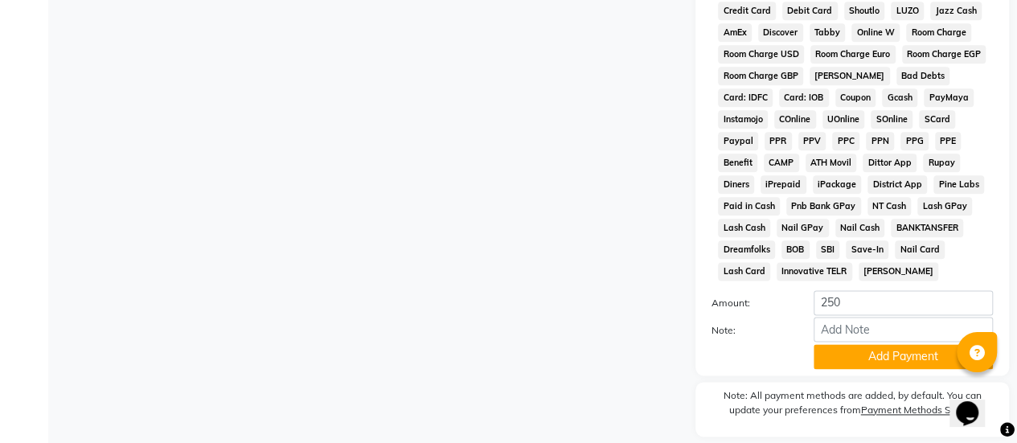
scroll to position [939, 0]
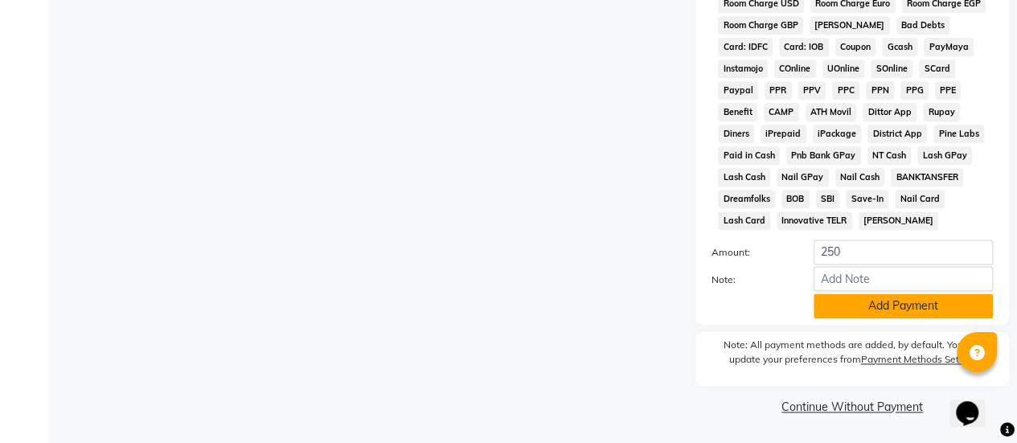
click at [873, 293] on button "Add Payment" at bounding box center [902, 305] width 179 height 25
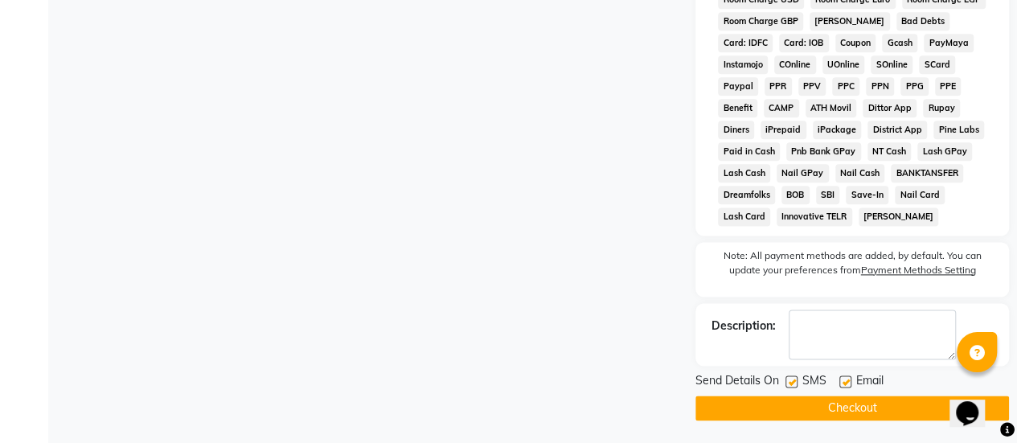
click at [789, 387] on label at bounding box center [791, 381] width 12 height 12
click at [789, 387] on input "checkbox" at bounding box center [790, 382] width 10 height 10
checkbox input "false"
click at [764, 409] on button "Checkout" at bounding box center [851, 407] width 313 height 25
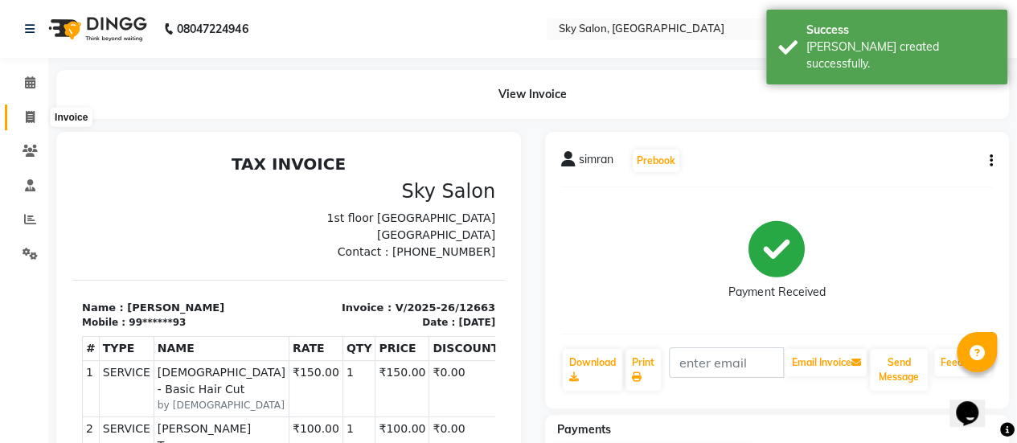
click at [19, 112] on span at bounding box center [30, 117] width 28 height 18
select select "3537"
select select "service"
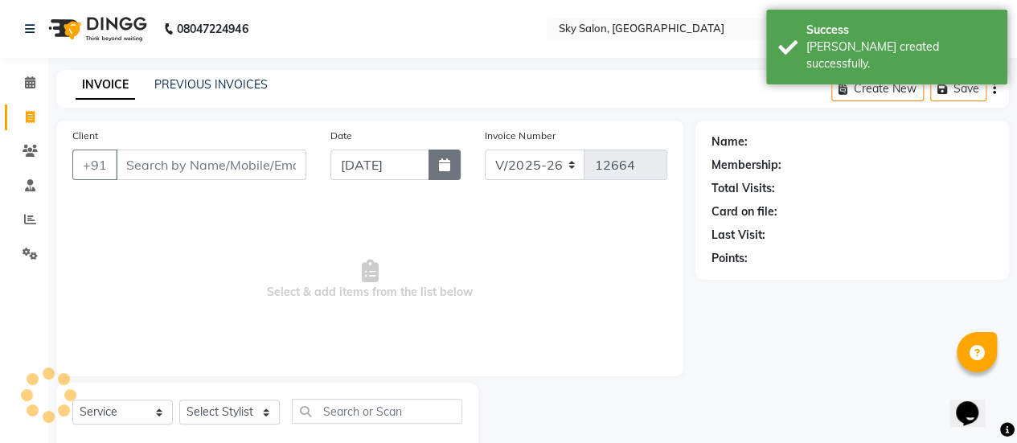
scroll to position [39, 0]
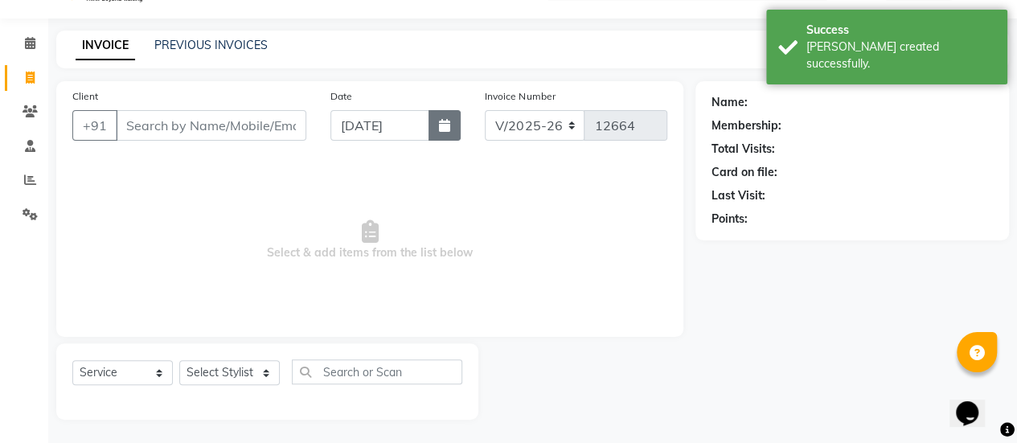
click at [450, 129] on icon "button" at bounding box center [444, 125] width 11 height 13
select select "9"
select select "2025"
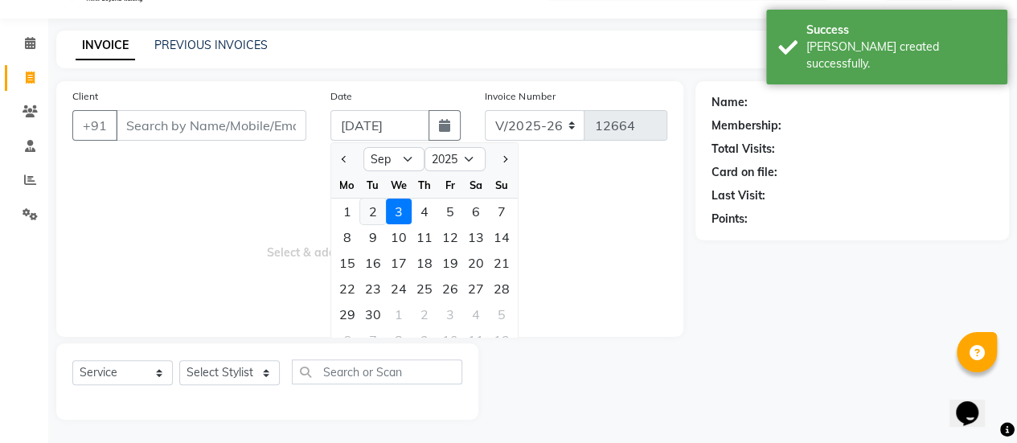
click at [374, 211] on div "2" at bounding box center [373, 212] width 26 height 26
type input "02-09-2025"
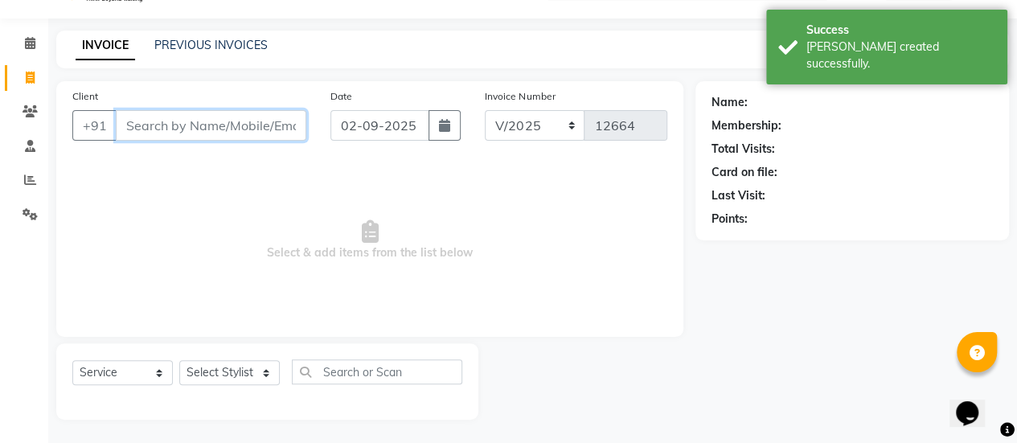
click at [252, 125] on input "Client" at bounding box center [211, 125] width 190 height 31
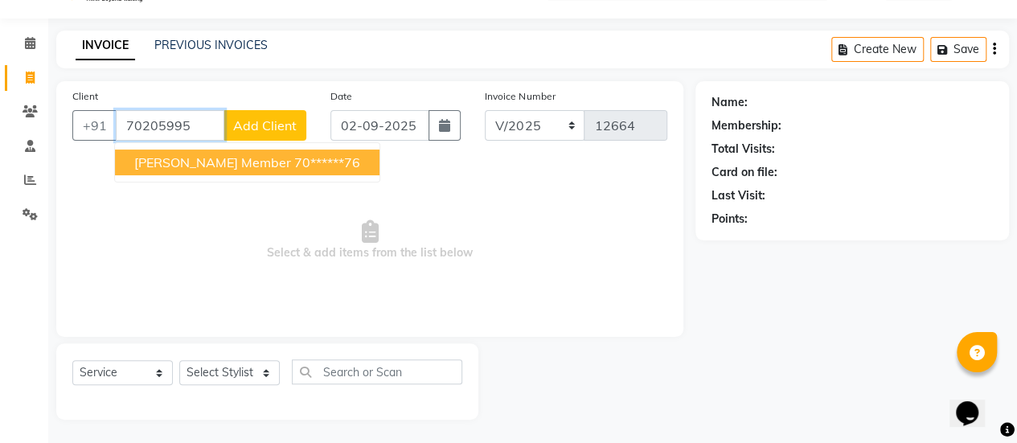
click at [238, 152] on button "[PERSON_NAME] member 70******76" at bounding box center [247, 162] width 264 height 26
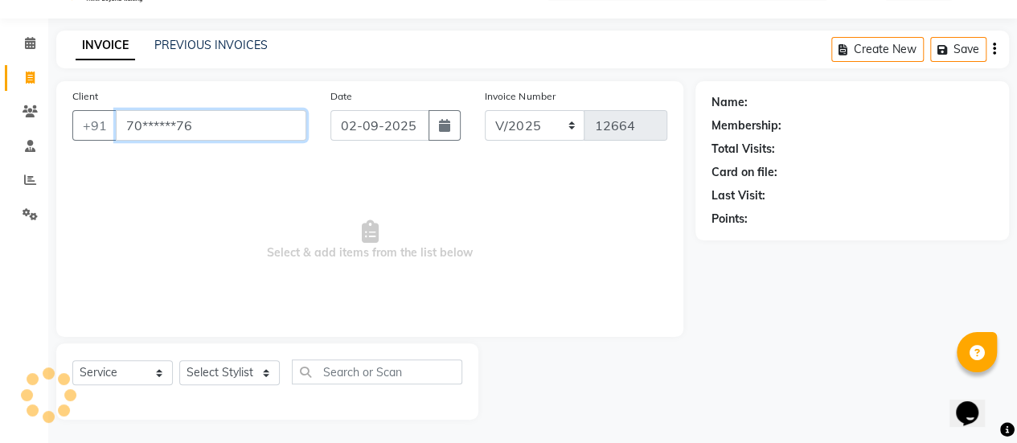
type input "70******76"
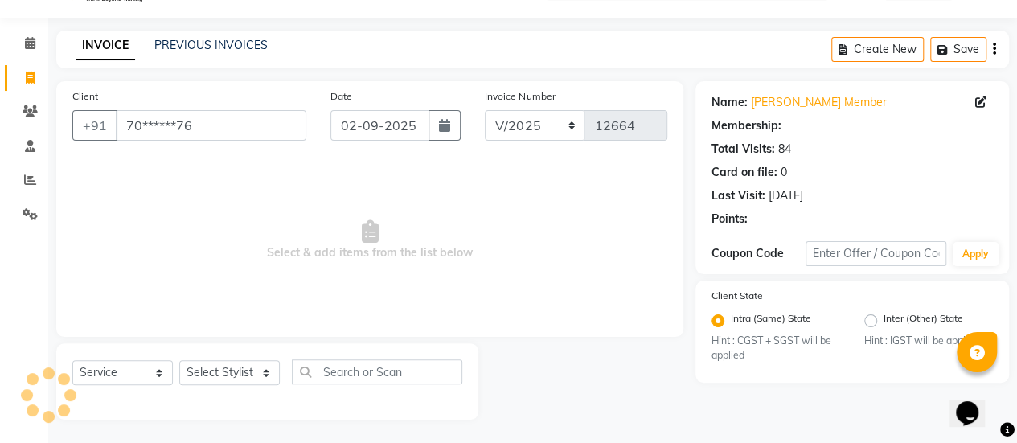
select select "1: Object"
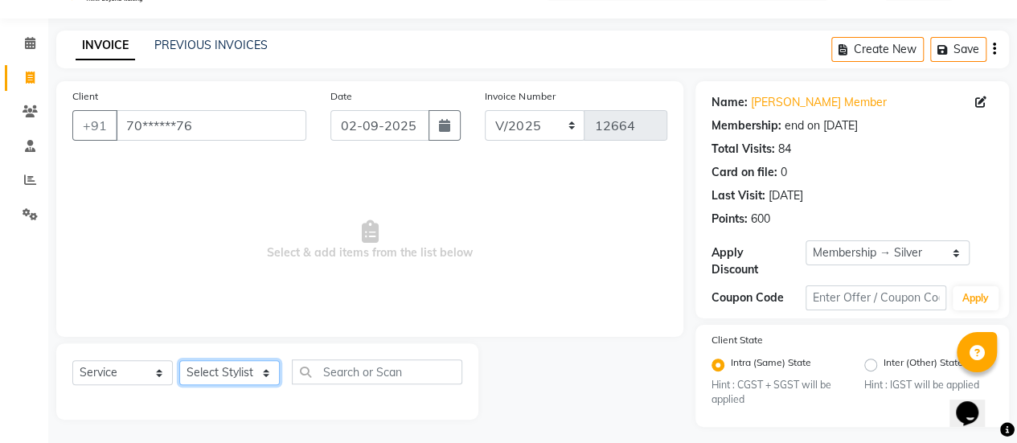
click at [235, 362] on select "Select Stylist afreen [PERSON_NAME] saha [PERSON_NAME] [PERSON_NAME] [PERSON_NA…" at bounding box center [229, 372] width 100 height 25
select select "43486"
click at [179, 360] on select "Select Stylist afreen [PERSON_NAME] saha [PERSON_NAME] [PERSON_NAME] [PERSON_NA…" at bounding box center [229, 372] width 100 height 25
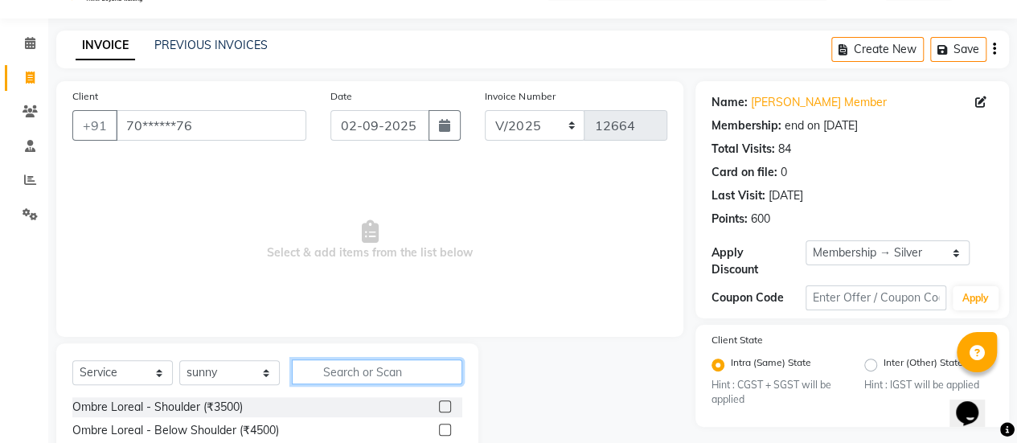
click at [351, 374] on input "text" at bounding box center [377, 371] width 170 height 25
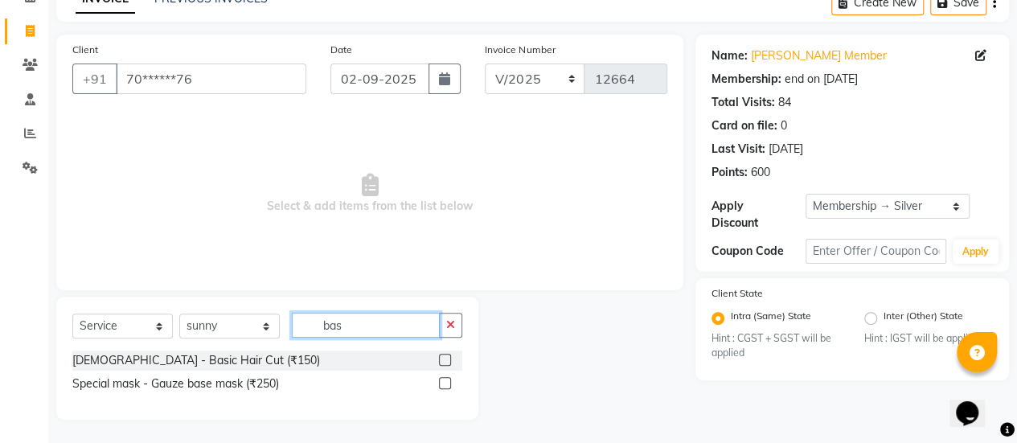
type input "bas"
click at [446, 360] on label at bounding box center [445, 360] width 12 height 12
click at [446, 360] on input "checkbox" at bounding box center [444, 360] width 10 height 10
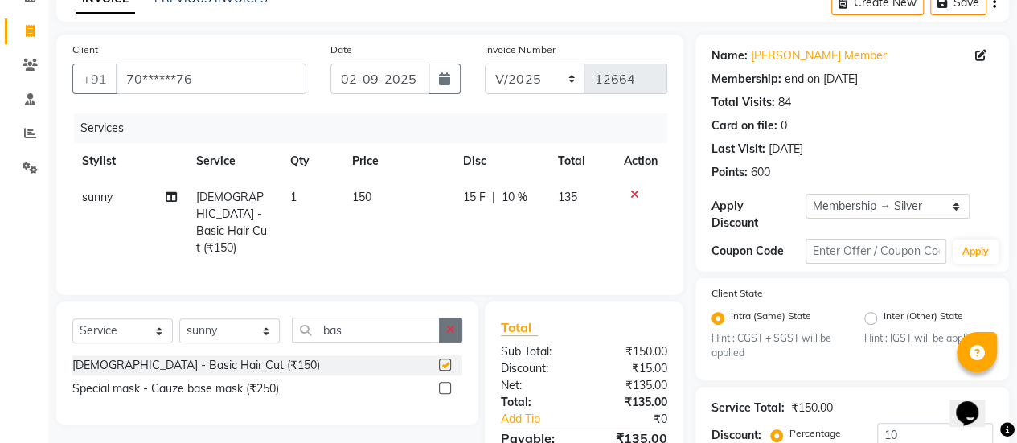
checkbox input "false"
click at [447, 326] on icon "button" at bounding box center [450, 329] width 9 height 11
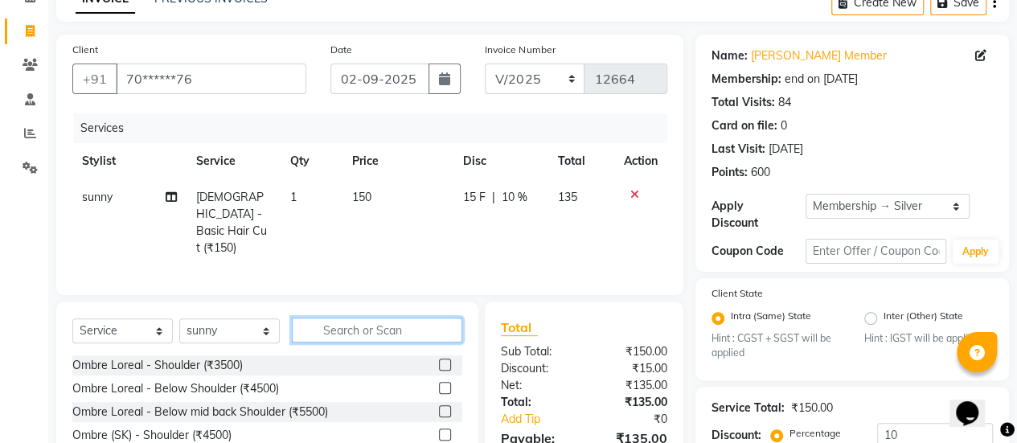
click at [447, 326] on input "text" at bounding box center [377, 329] width 170 height 25
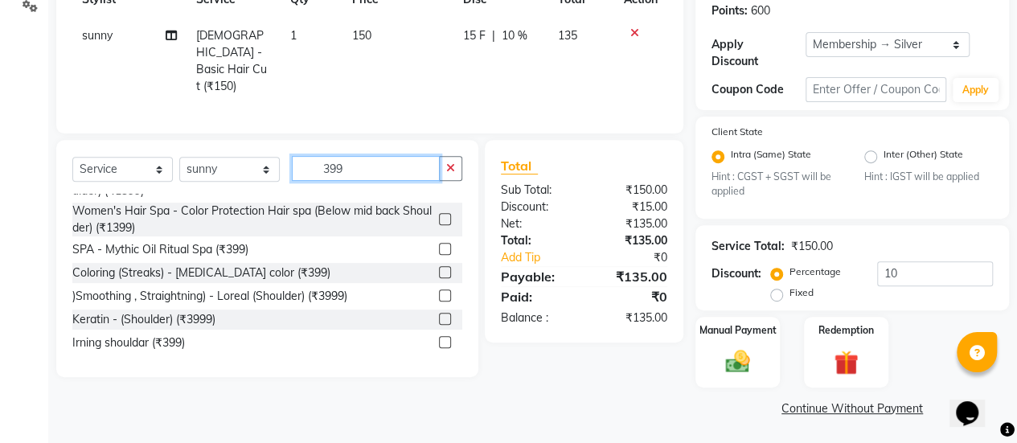
scroll to position [100, 0]
type input "399"
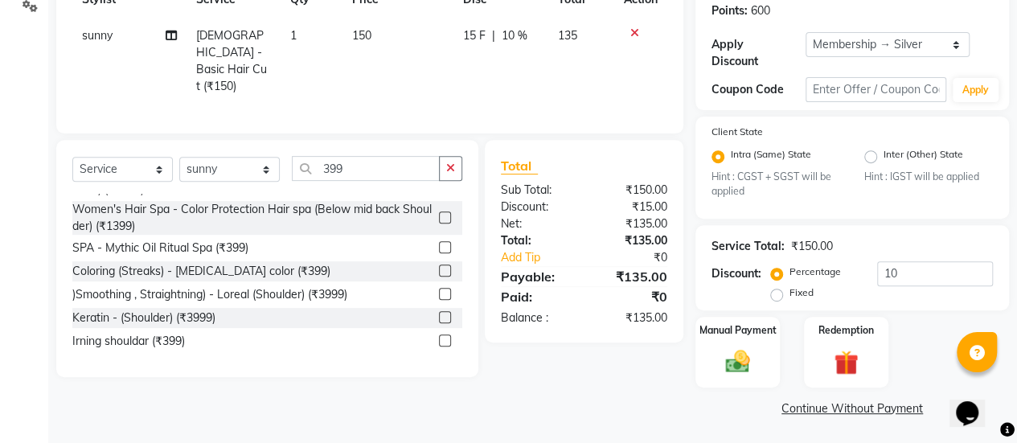
click at [439, 276] on label at bounding box center [445, 270] width 12 height 12
click at [439, 276] on input "checkbox" at bounding box center [444, 271] width 10 height 10
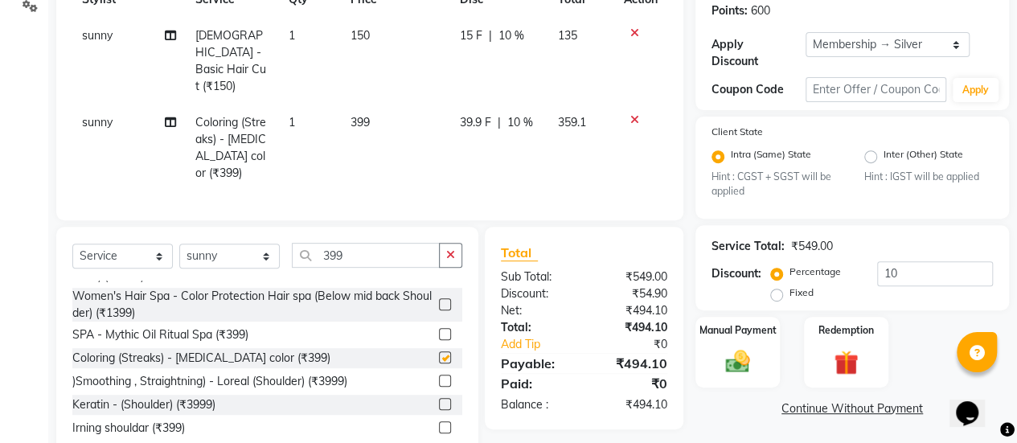
checkbox input "false"
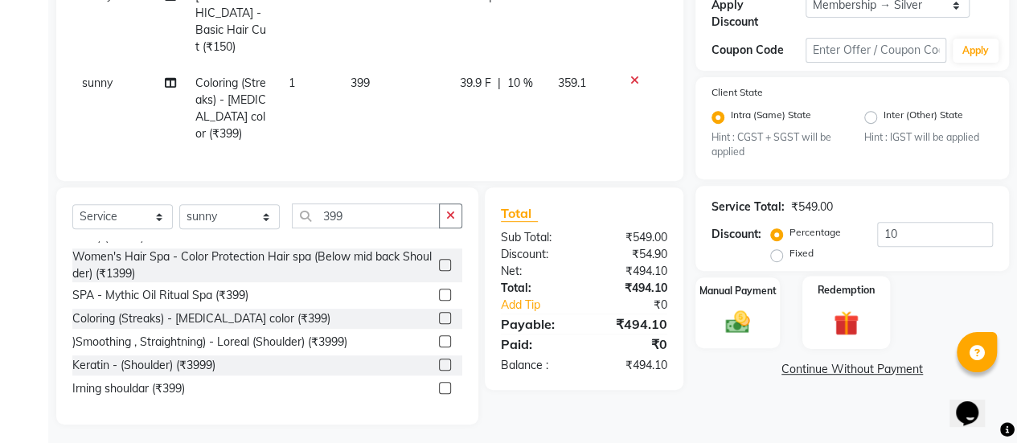
click at [808, 317] on div "Redemption" at bounding box center [846, 312] width 88 height 73
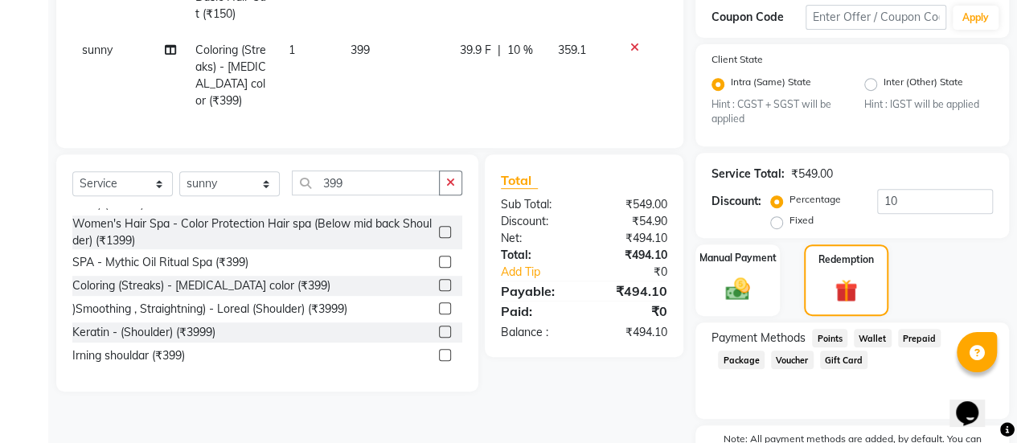
scroll to position [321, 0]
drag, startPoint x: 829, startPoint y: 349, endPoint x: 833, endPoint y: 339, distance: 10.2
click at [833, 339] on div "Points" at bounding box center [826, 339] width 42 height 22
click at [833, 339] on span "Points" at bounding box center [829, 337] width 35 height 18
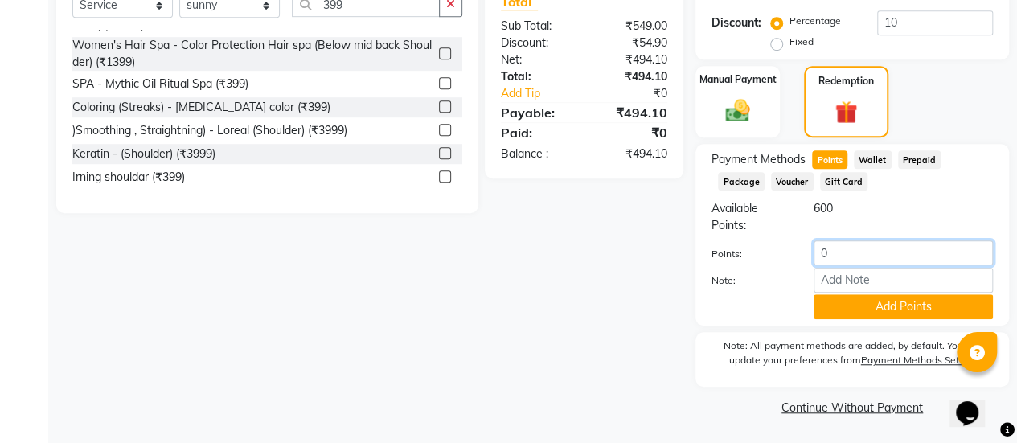
click at [865, 260] on input "0" at bounding box center [902, 252] width 179 height 25
type input "0100"
click at [853, 301] on button "Add Points" at bounding box center [902, 306] width 179 height 25
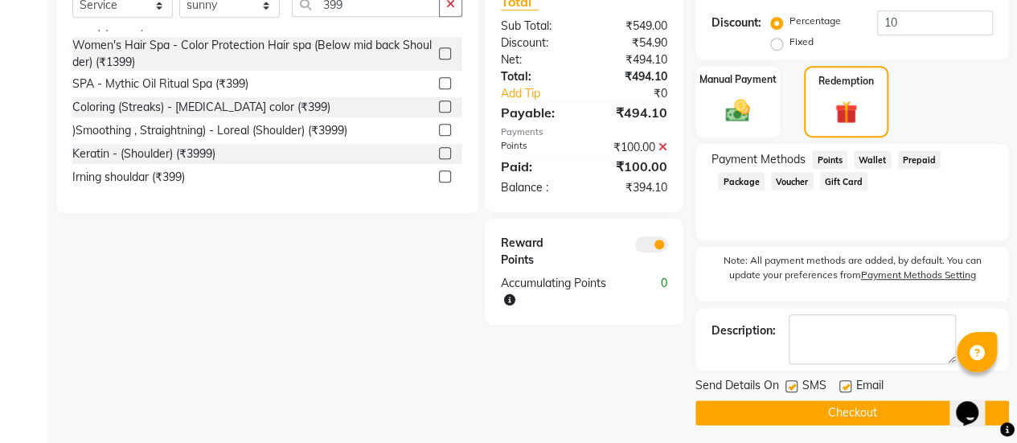
scroll to position [326, 0]
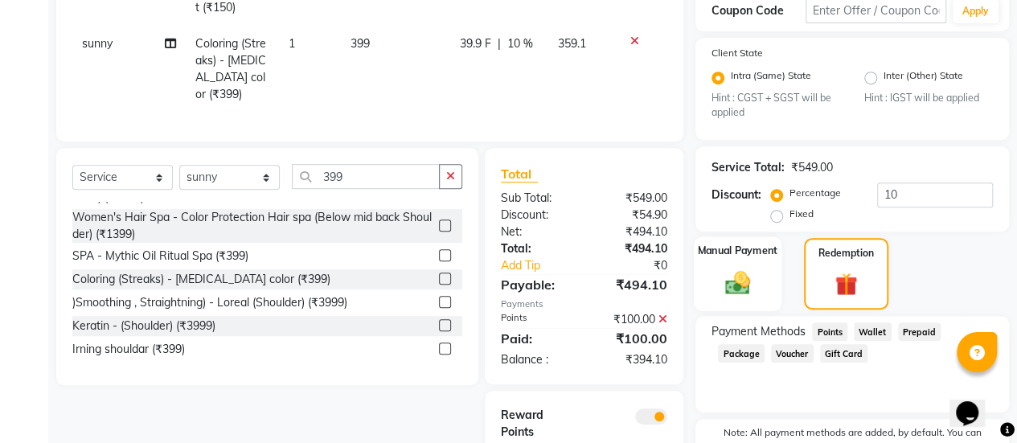
click at [768, 293] on div "Manual Payment" at bounding box center [738, 273] width 88 height 75
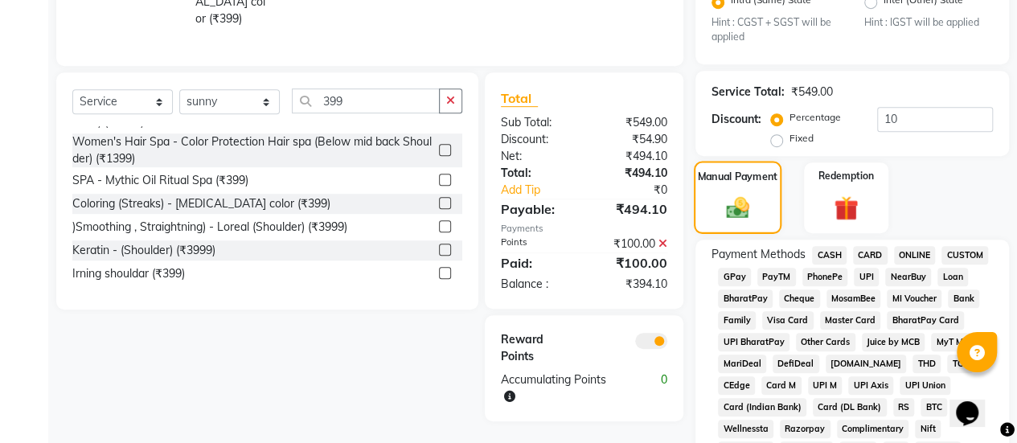
scroll to position [402, 0]
click at [730, 281] on span "GPay" at bounding box center [734, 277] width 33 height 18
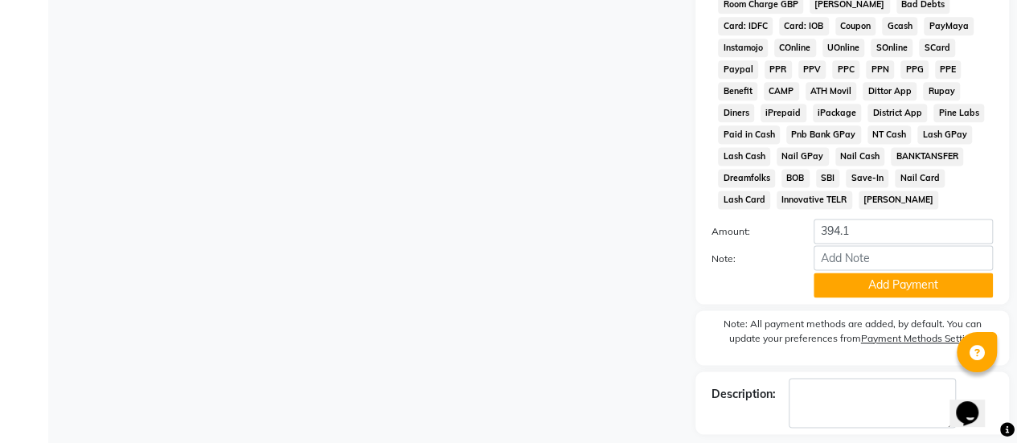
scroll to position [1072, 0]
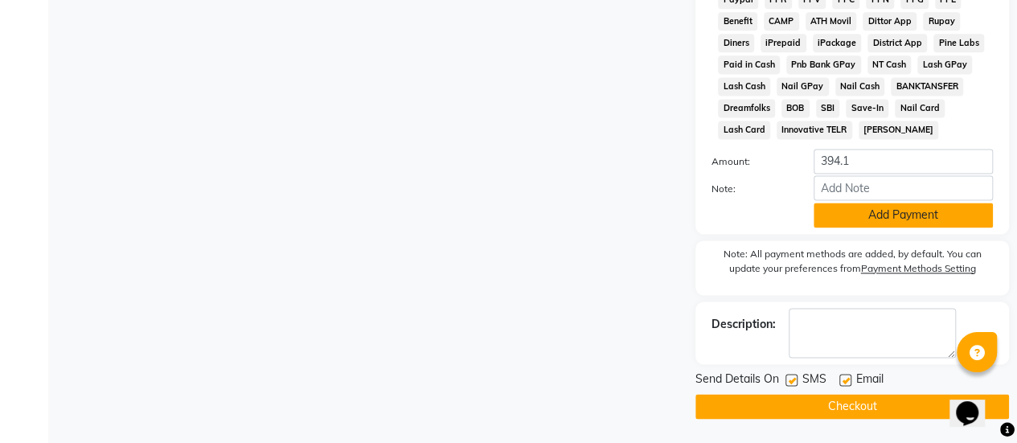
click at [925, 216] on button "Add Payment" at bounding box center [902, 215] width 179 height 25
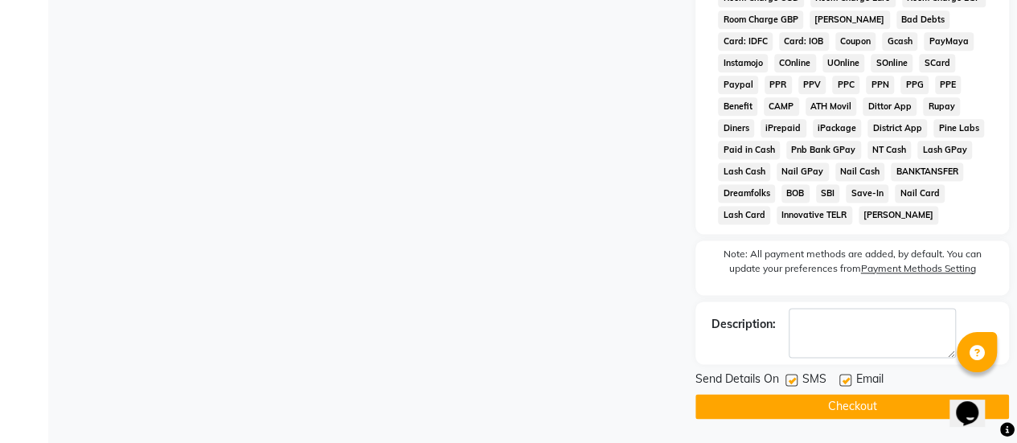
click at [794, 379] on label at bounding box center [791, 380] width 12 height 12
click at [794, 379] on input "checkbox" at bounding box center [790, 380] width 10 height 10
checkbox input "false"
click at [847, 395] on button "Checkout" at bounding box center [851, 406] width 313 height 25
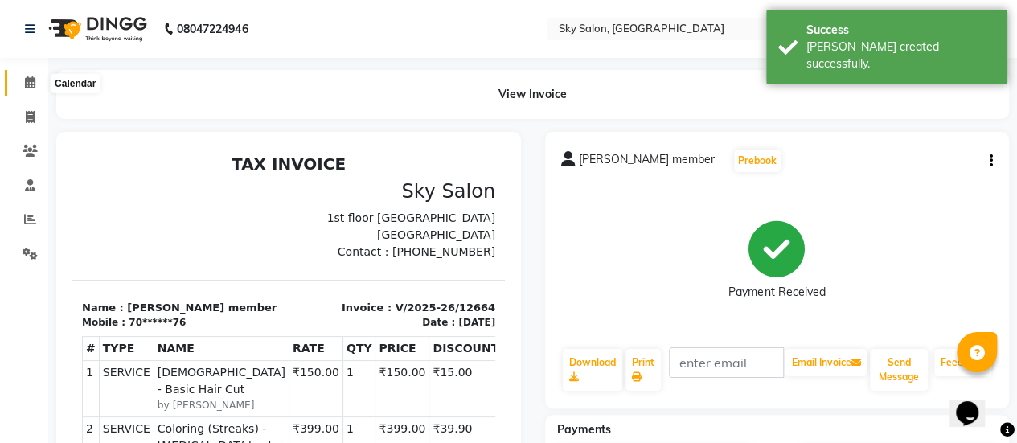
click at [39, 84] on span at bounding box center [30, 83] width 28 height 18
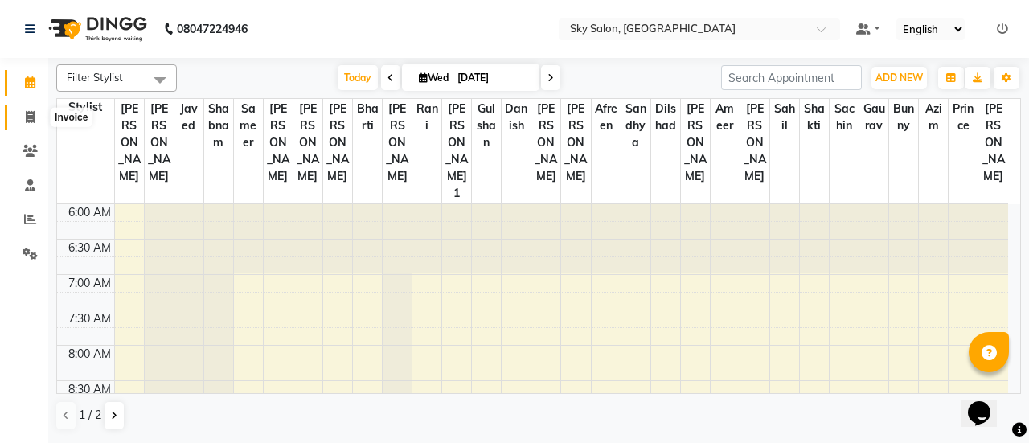
click at [26, 123] on span at bounding box center [30, 117] width 28 height 18
select select "3537"
select select "service"
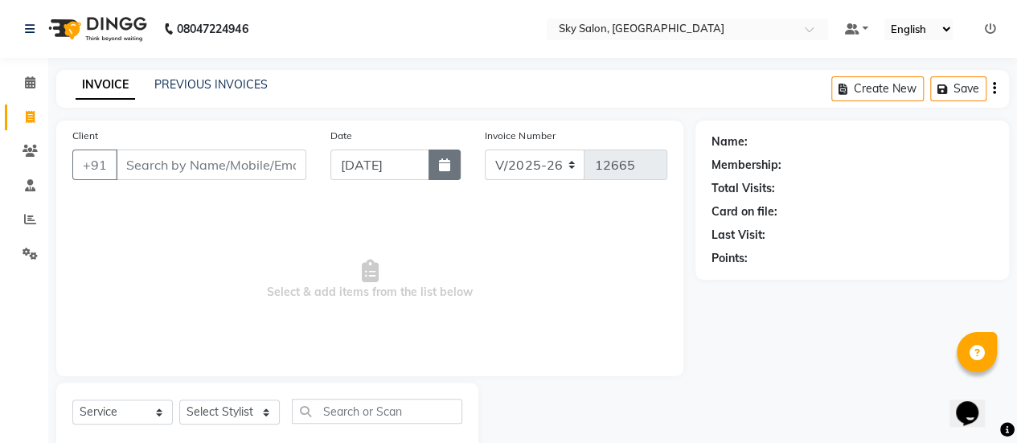
click at [429, 165] on button "button" at bounding box center [444, 164] width 32 height 31
select select "9"
select select "2025"
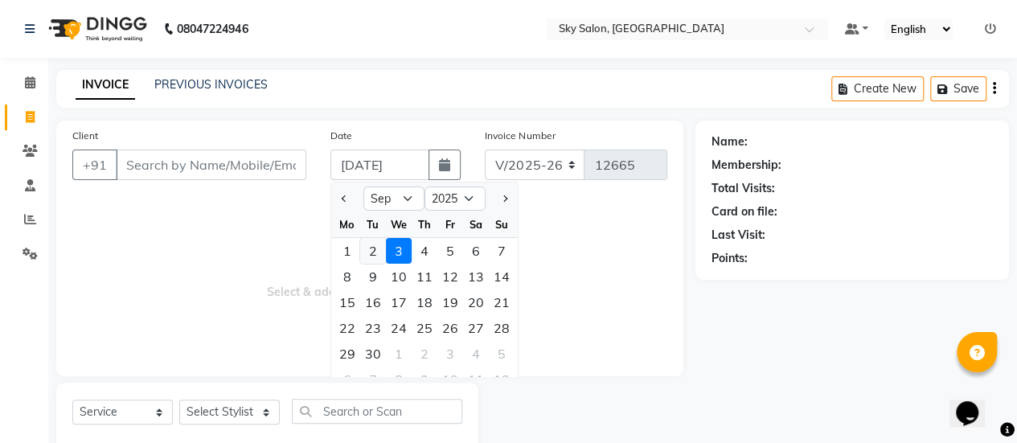
click at [375, 252] on div "2" at bounding box center [373, 251] width 26 height 26
type input "02-09-2025"
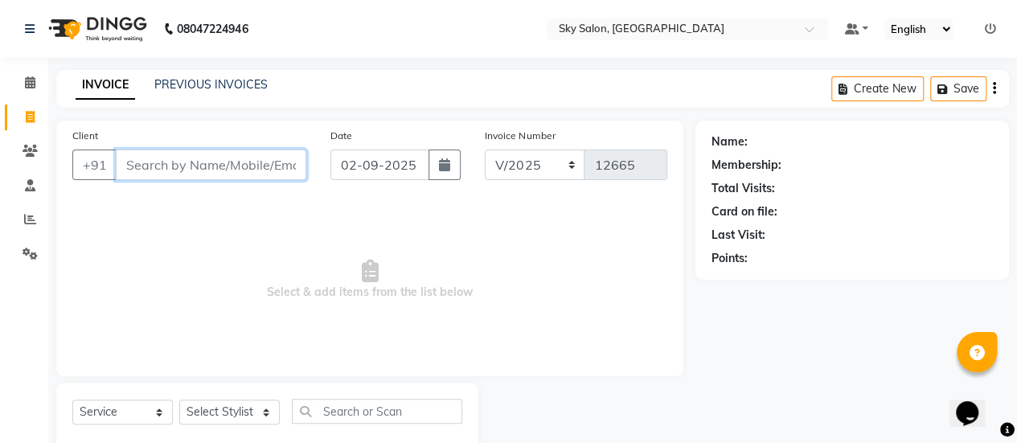
click at [256, 170] on input "Client" at bounding box center [211, 164] width 190 height 31
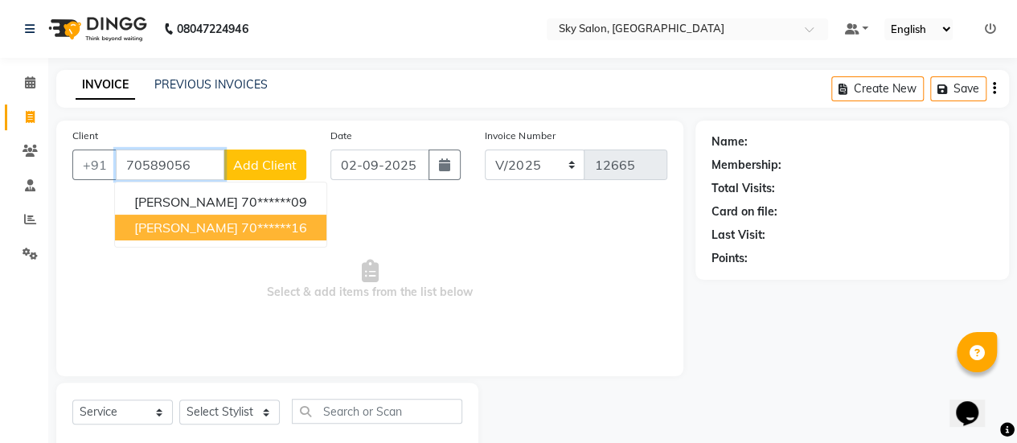
click at [255, 223] on ngb-highlight "70******16" at bounding box center [274, 227] width 66 height 16
type input "70******16"
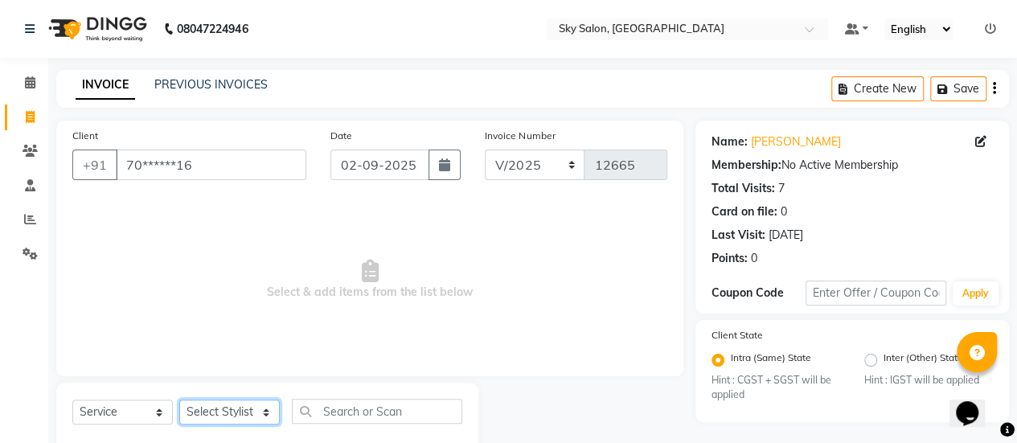
drag, startPoint x: 256, startPoint y: 414, endPoint x: 244, endPoint y: 353, distance: 62.1
click at [244, 353] on div "Client +91 70******16 Date [DATE] Invoice Number V/2025 V/[PHONE_NUMBER] Select…" at bounding box center [369, 290] width 651 height 338
select select "43486"
click at [179, 399] on select "Select Stylist afreen [PERSON_NAME] saha [PERSON_NAME] [PERSON_NAME] [PERSON_NA…" at bounding box center [229, 411] width 100 height 25
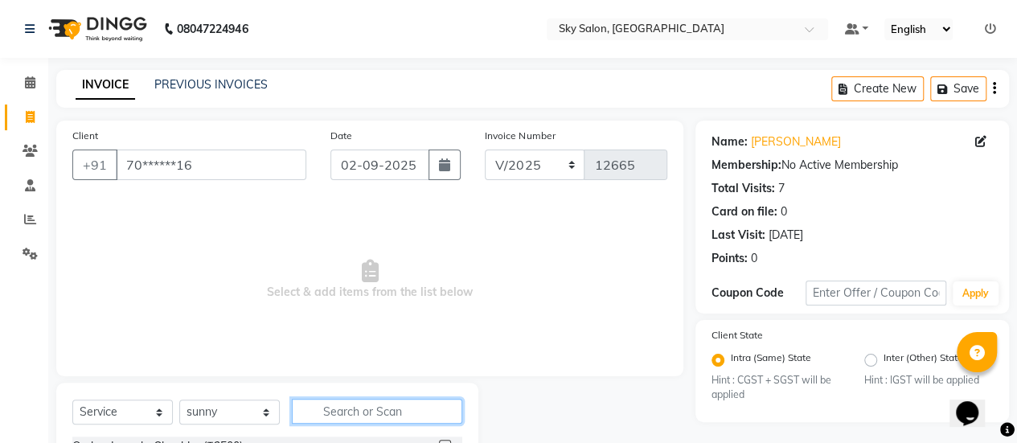
click at [368, 400] on input "text" at bounding box center [377, 411] width 170 height 25
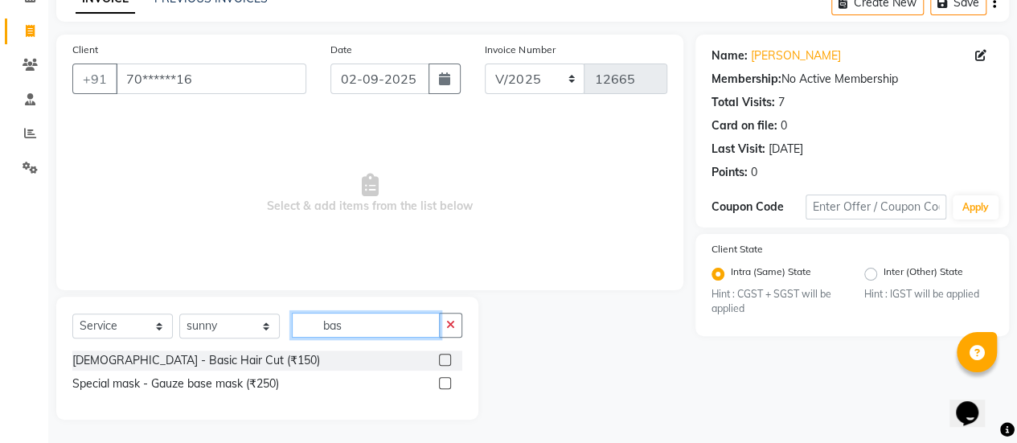
type input "bas"
click at [444, 356] on label at bounding box center [445, 360] width 12 height 12
click at [444, 356] on input "checkbox" at bounding box center [444, 360] width 10 height 10
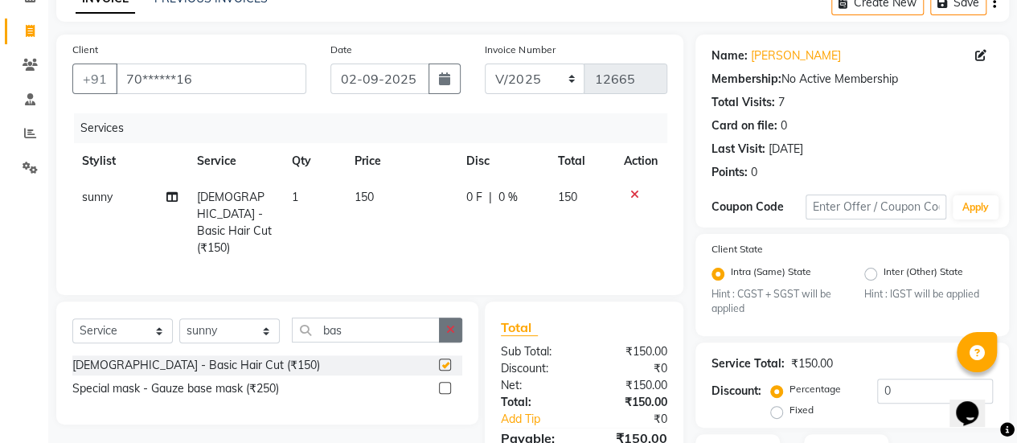
checkbox input "false"
click at [457, 329] on button "button" at bounding box center [450, 329] width 23 height 25
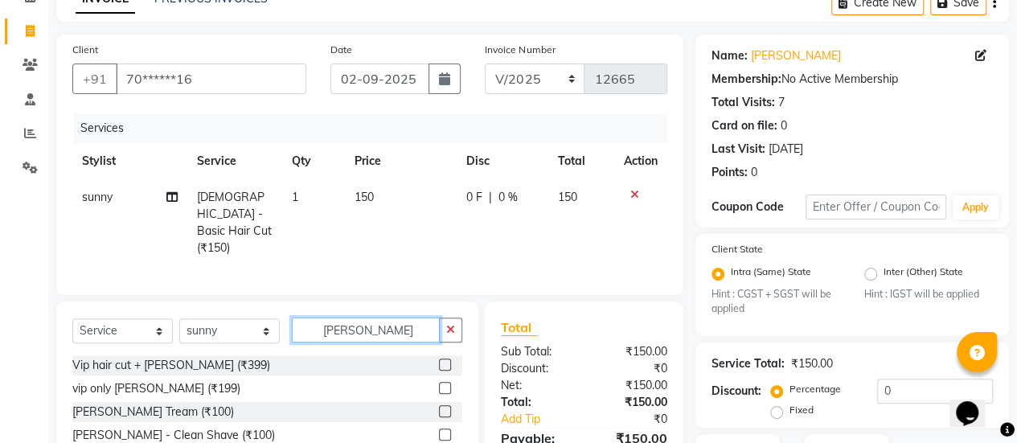
type input "[PERSON_NAME]"
click at [439, 405] on label at bounding box center [445, 411] width 12 height 12
click at [439, 407] on input "checkbox" at bounding box center [444, 412] width 10 height 10
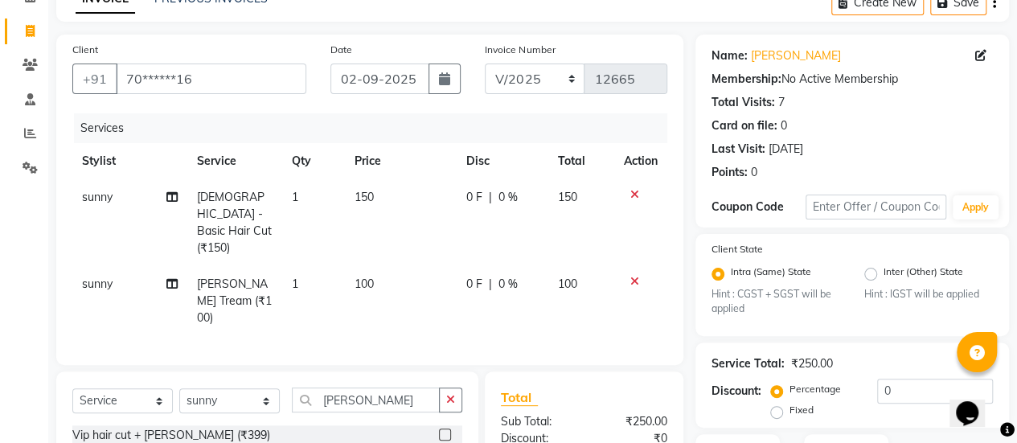
scroll to position [253, 0]
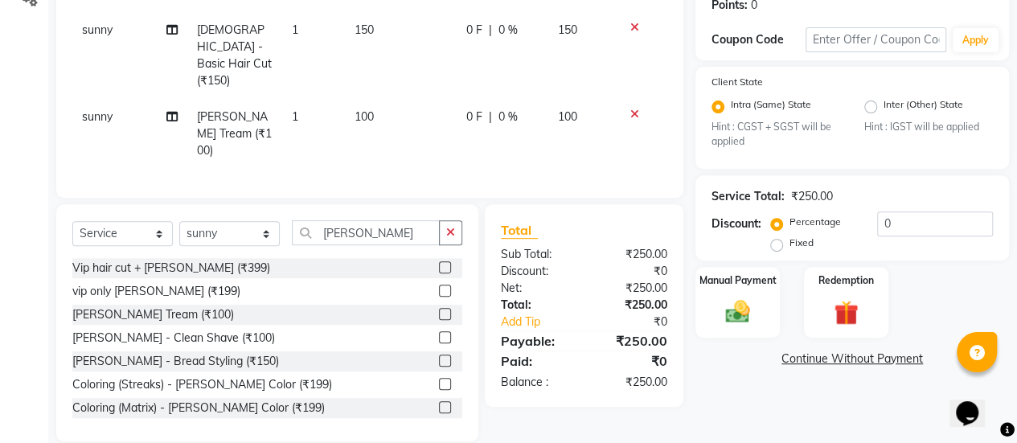
checkbox input "false"
click at [712, 300] on div "Manual Payment" at bounding box center [738, 302] width 88 height 73
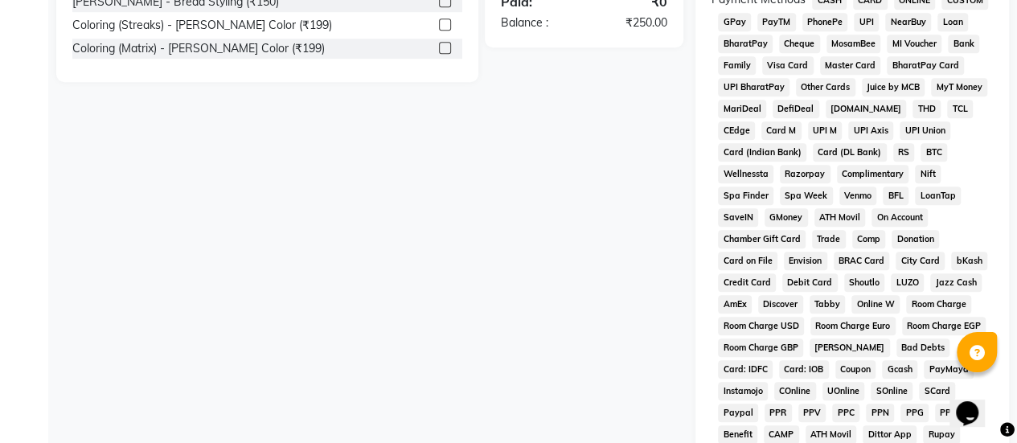
scroll to position [611, 0]
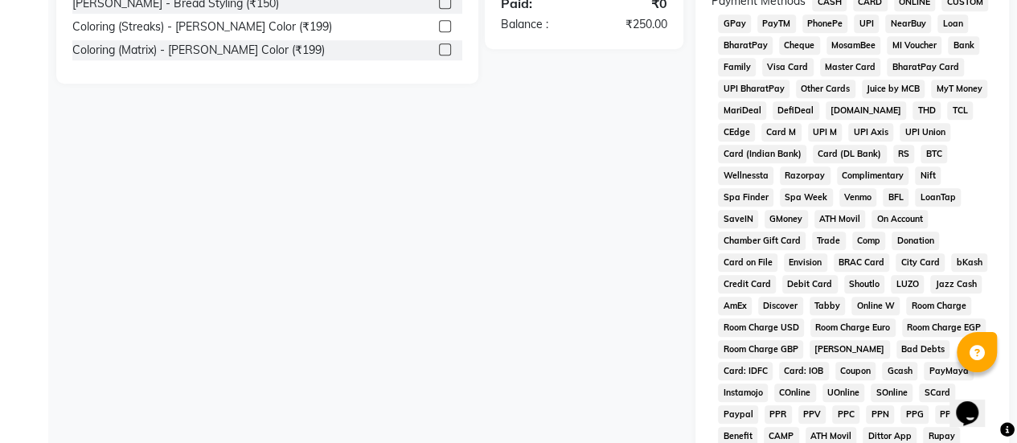
click at [741, 30] on span "GPay" at bounding box center [734, 23] width 33 height 18
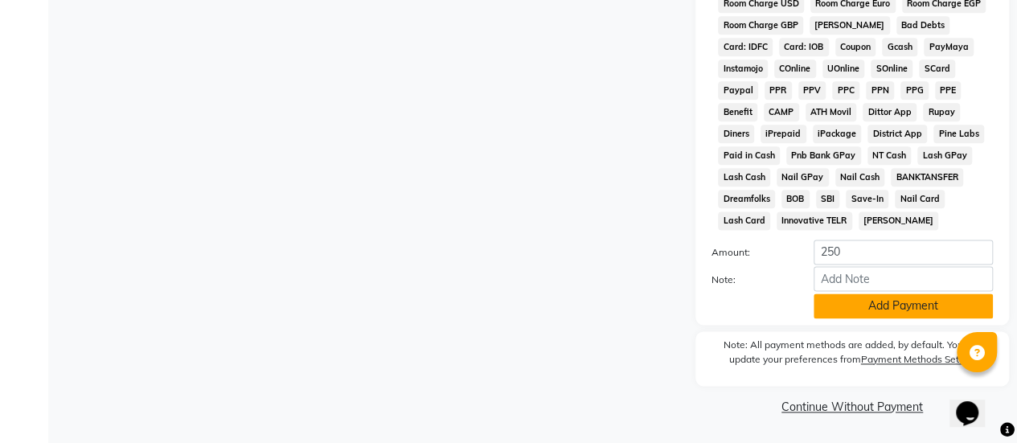
click at [855, 314] on button "Add Payment" at bounding box center [902, 305] width 179 height 25
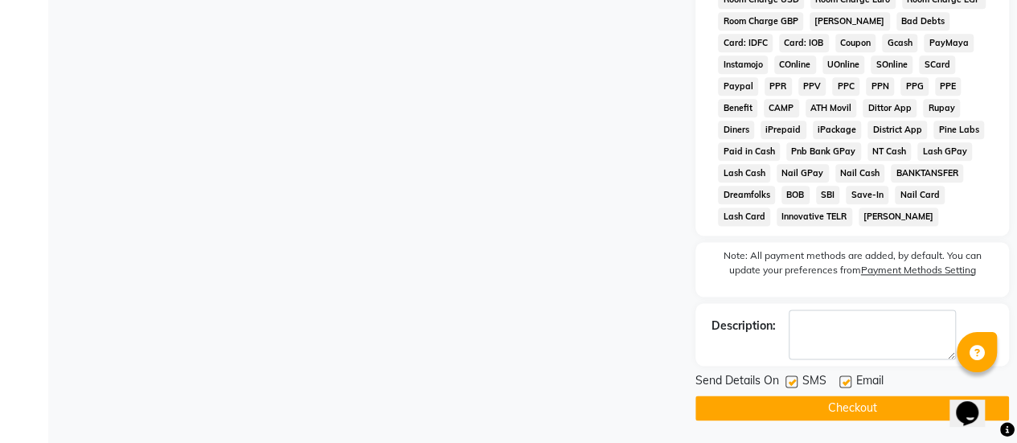
click at [788, 387] on label at bounding box center [791, 381] width 12 height 12
click at [788, 387] on input "checkbox" at bounding box center [790, 382] width 10 height 10
checkbox input "false"
click at [784, 408] on button "Checkout" at bounding box center [851, 407] width 313 height 25
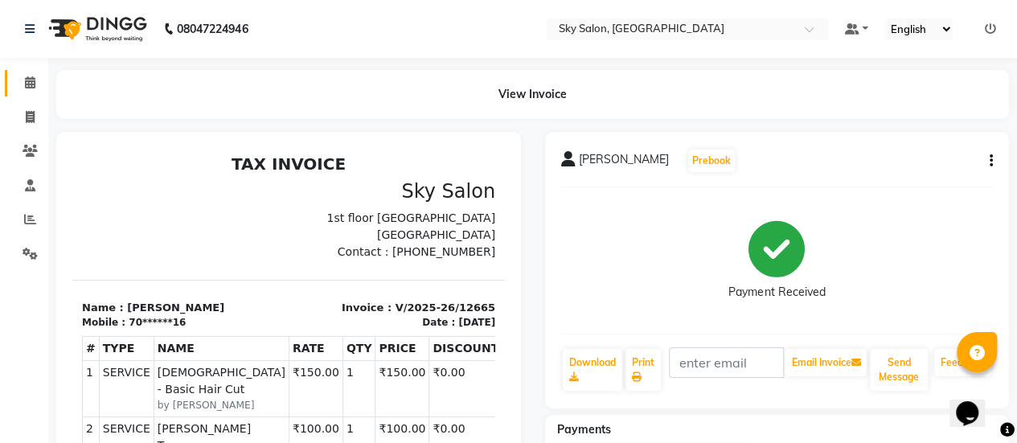
click at [26, 92] on link "Calendar" at bounding box center [24, 83] width 39 height 27
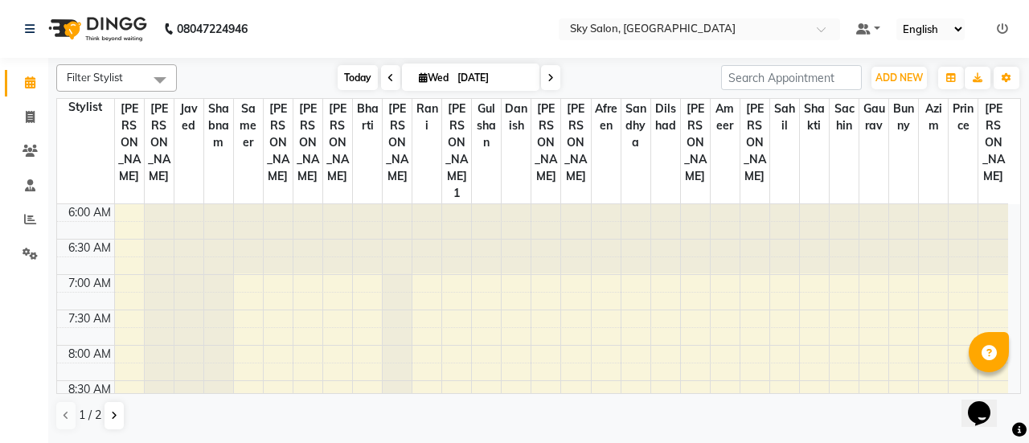
click at [339, 81] on span "Today" at bounding box center [358, 77] width 40 height 25
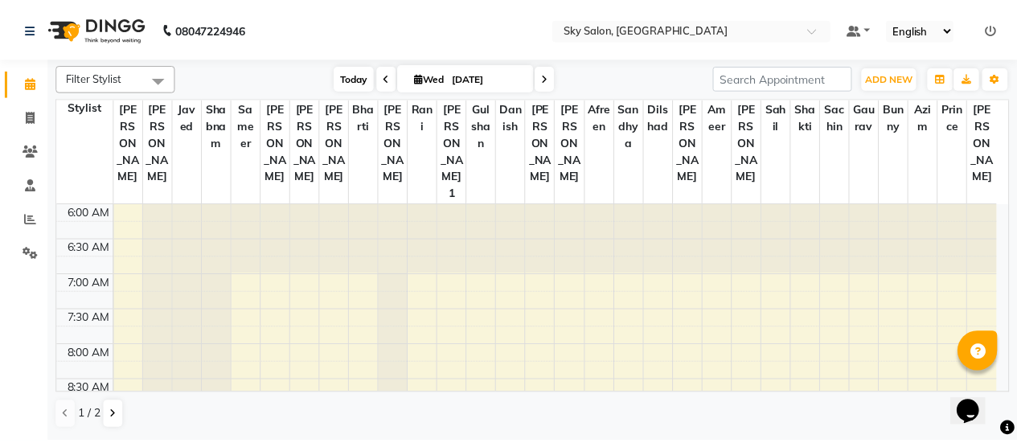
scroll to position [280, 0]
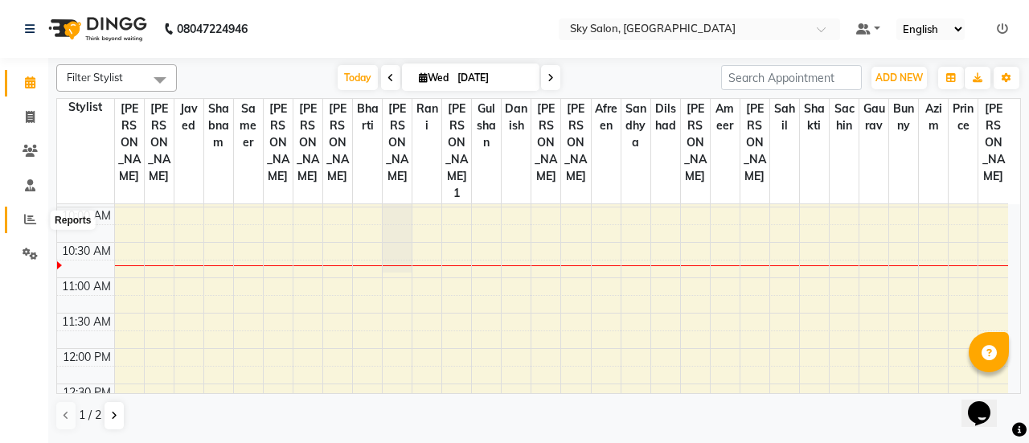
click at [33, 224] on icon at bounding box center [30, 219] width 12 height 12
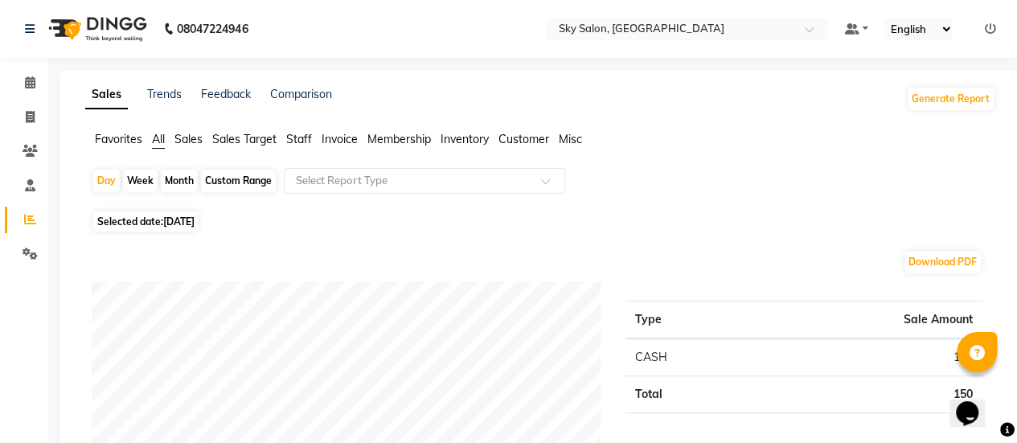
click at [309, 142] on span "Staff" at bounding box center [299, 139] width 26 height 14
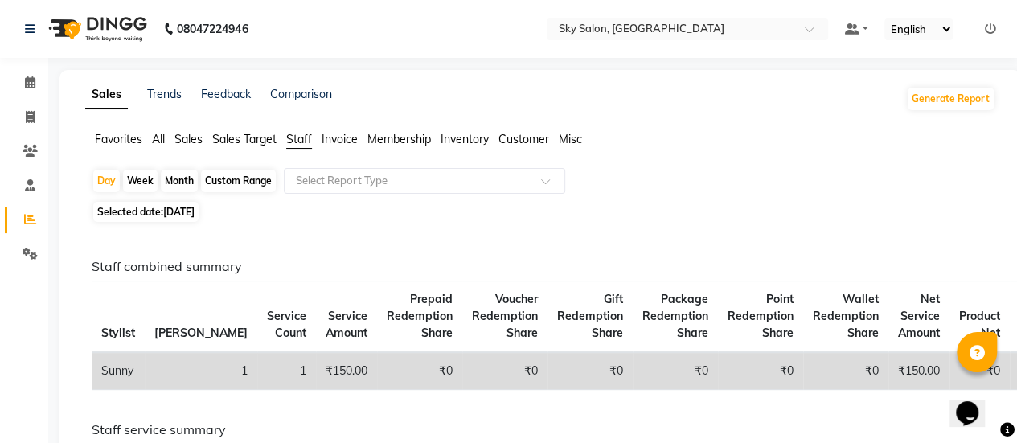
click at [223, 181] on div "Custom Range" at bounding box center [238, 181] width 75 height 23
select select "9"
select select "2025"
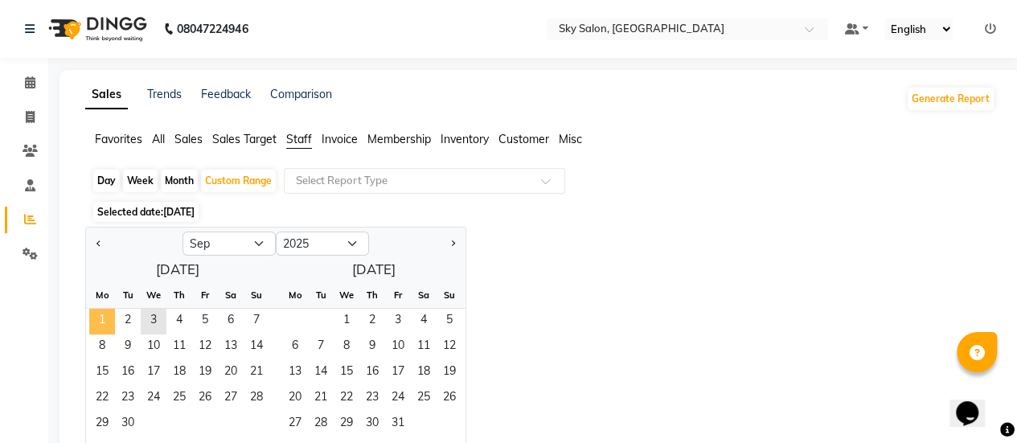
click at [104, 324] on span "1" at bounding box center [102, 322] width 26 height 26
click at [153, 325] on span "3" at bounding box center [154, 322] width 26 height 26
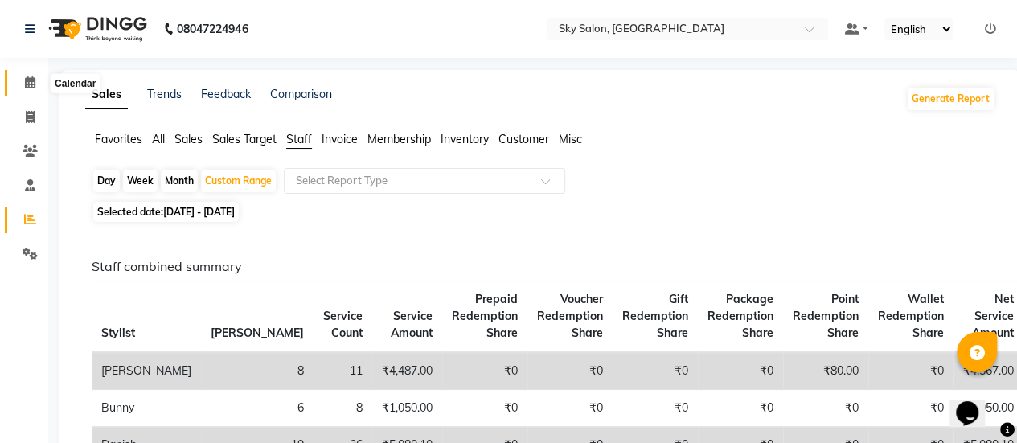
click at [30, 77] on icon at bounding box center [30, 82] width 10 height 12
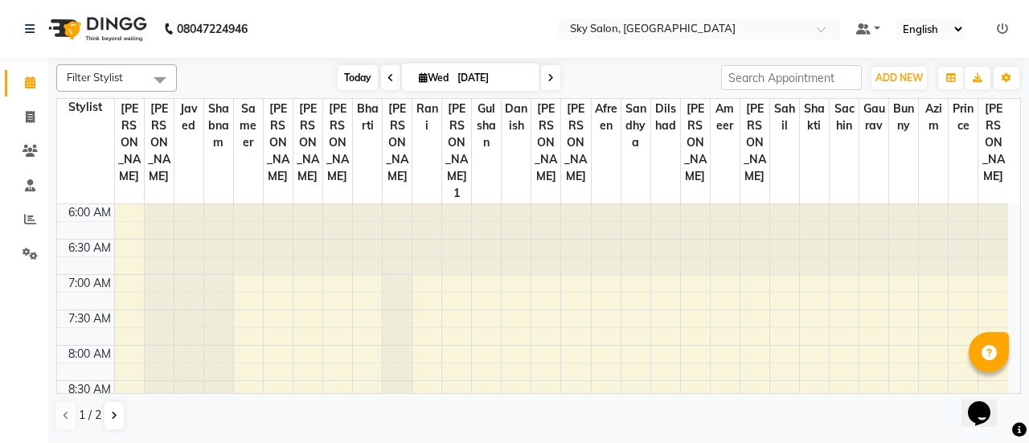
click at [354, 88] on span "Today" at bounding box center [358, 77] width 40 height 25
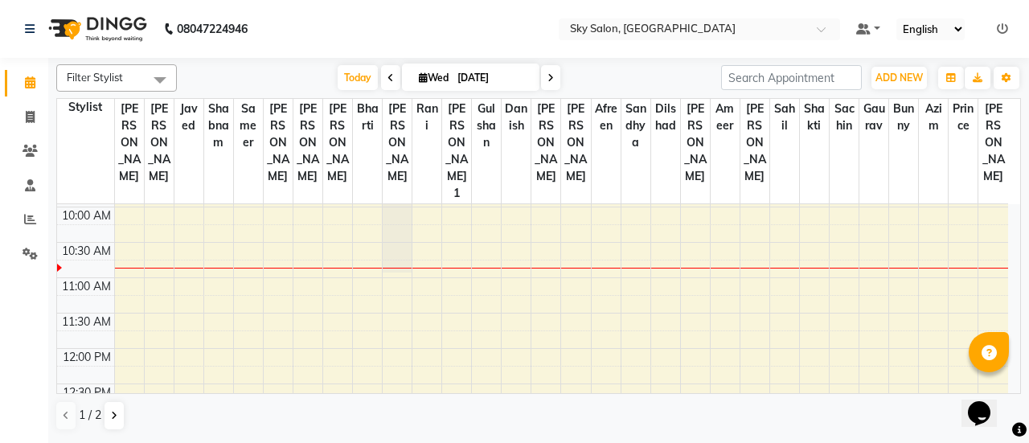
click at [1006, 32] on icon at bounding box center [1002, 28] width 11 height 11
